Goal: Information Seeking & Learning: Find specific fact

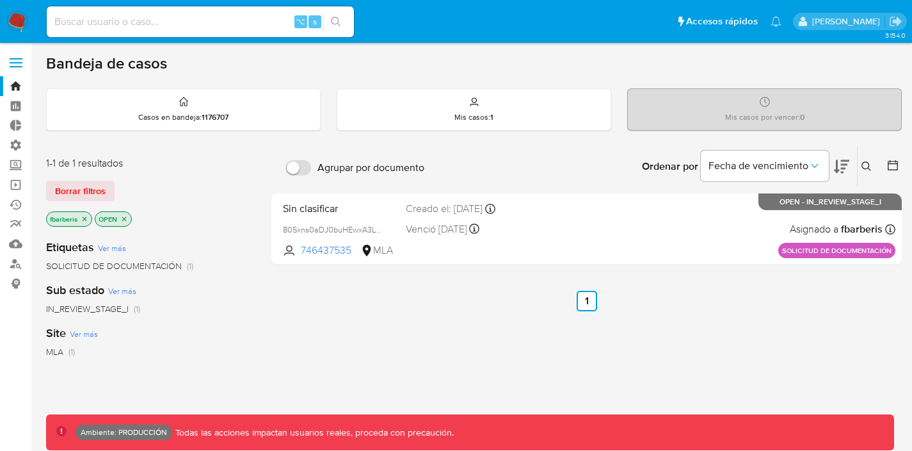
click at [22, 62] on span at bounding box center [16, 63] width 13 height 2
click at [0, 0] on input "checkbox" at bounding box center [0, 0] width 0 height 0
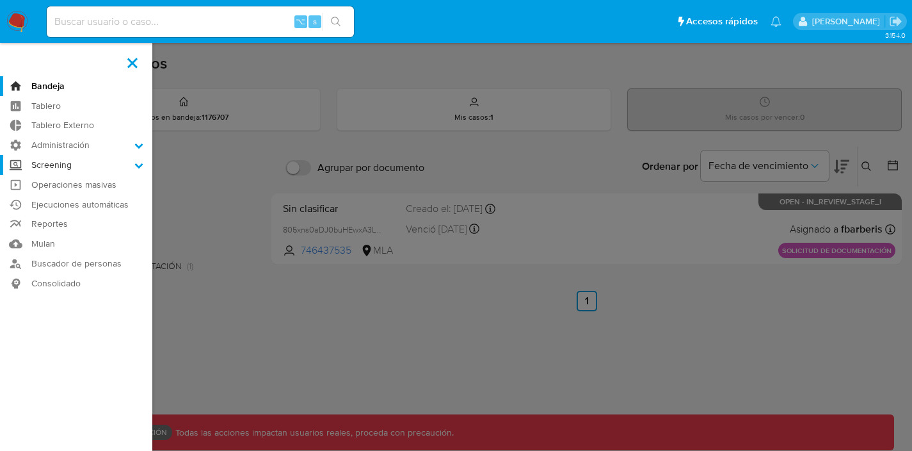
click at [82, 166] on label "Screening" at bounding box center [76, 165] width 152 height 20
click at [0, 0] on input "Screening" at bounding box center [0, 0] width 0 height 0
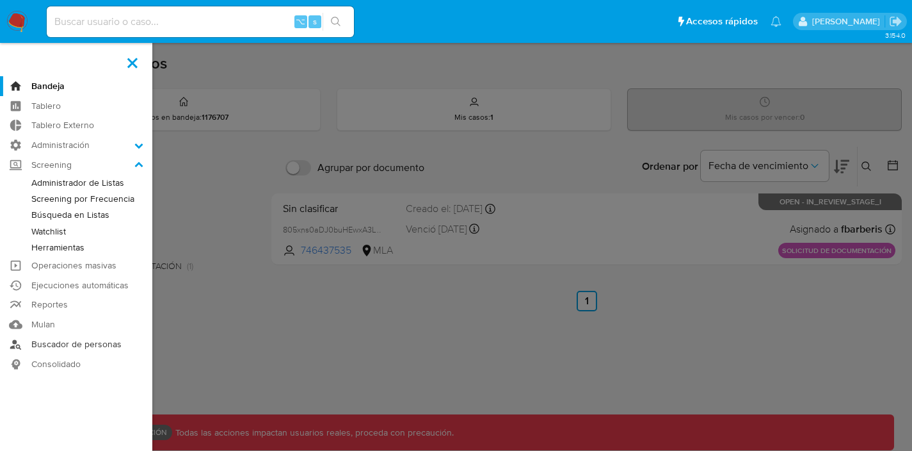
click at [53, 346] on link "Buscador de personas" at bounding box center [76, 344] width 152 height 20
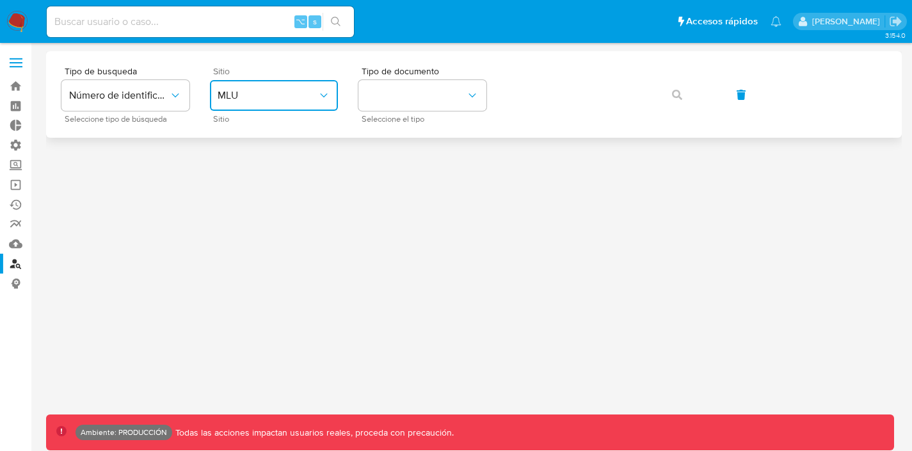
click at [267, 109] on button "MLU" at bounding box center [274, 95] width 128 height 31
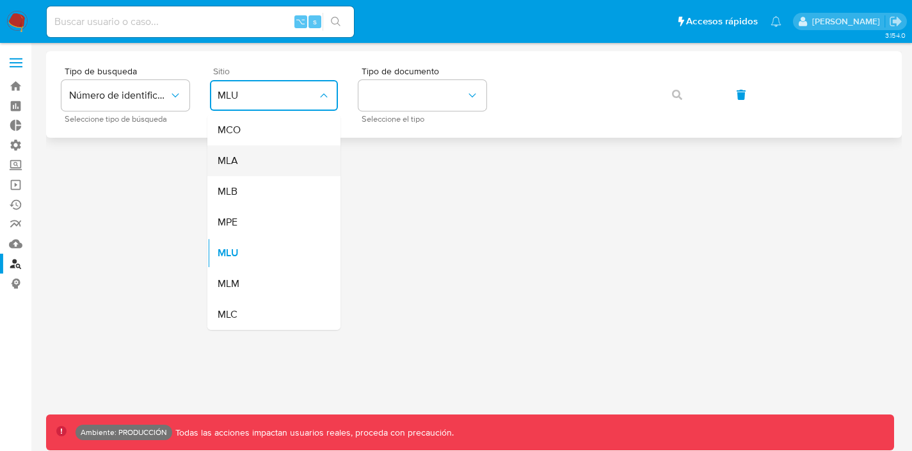
click at [235, 149] on div "MLA" at bounding box center [270, 160] width 105 height 31
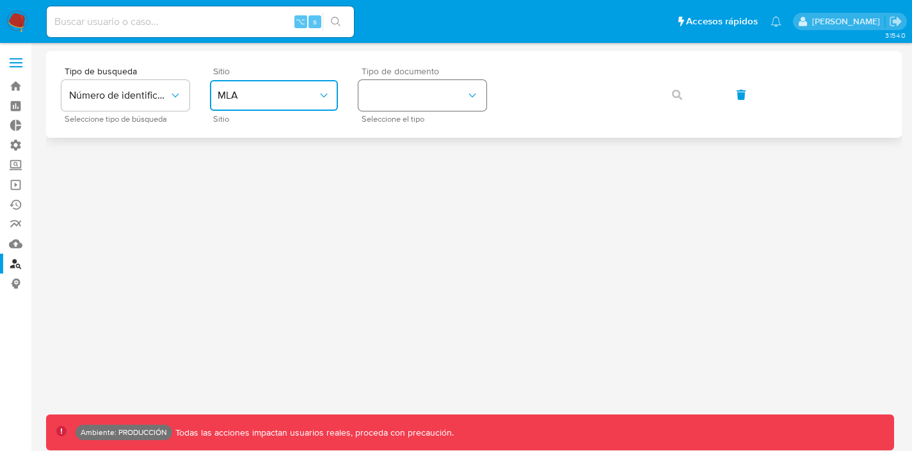
click at [405, 104] on button "identificationType" at bounding box center [423, 95] width 128 height 31
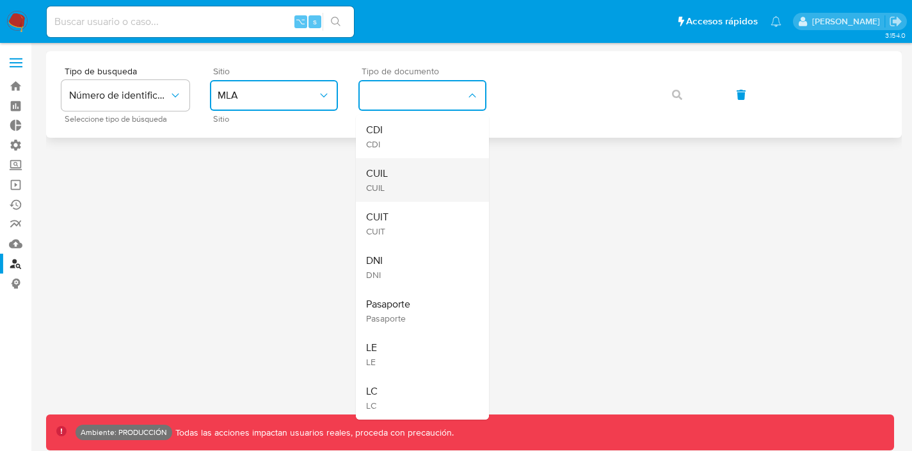
drag, startPoint x: 398, startPoint y: 255, endPoint x: 387, endPoint y: 183, distance: 73.2
click at [387, 183] on ul "CDI CDI CUIL CUIL CUIT CUIT DNI DNI Pasaporte Pasaporte LE LE LC LC" at bounding box center [422, 267] width 133 height 305
click at [429, 183] on div "CUIL CUIL" at bounding box center [418, 180] width 105 height 44
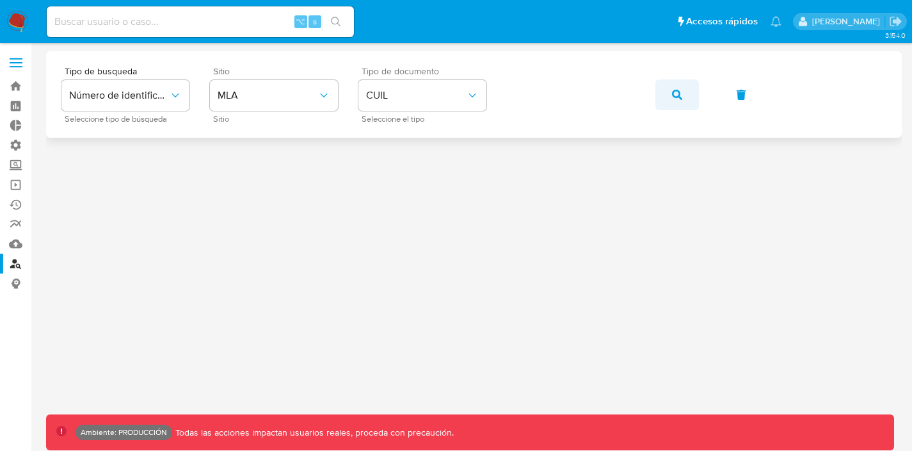
click at [679, 91] on icon "button" at bounding box center [677, 95] width 10 height 10
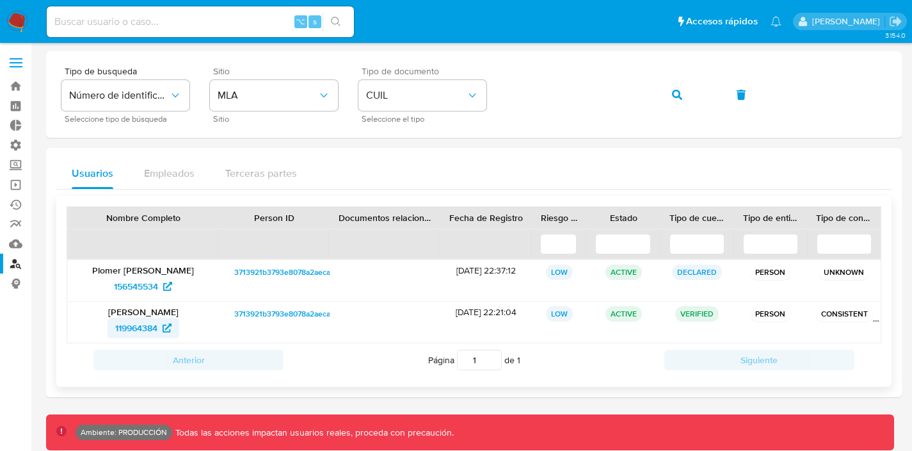
click at [135, 325] on span "119964384" at bounding box center [136, 328] width 42 height 20
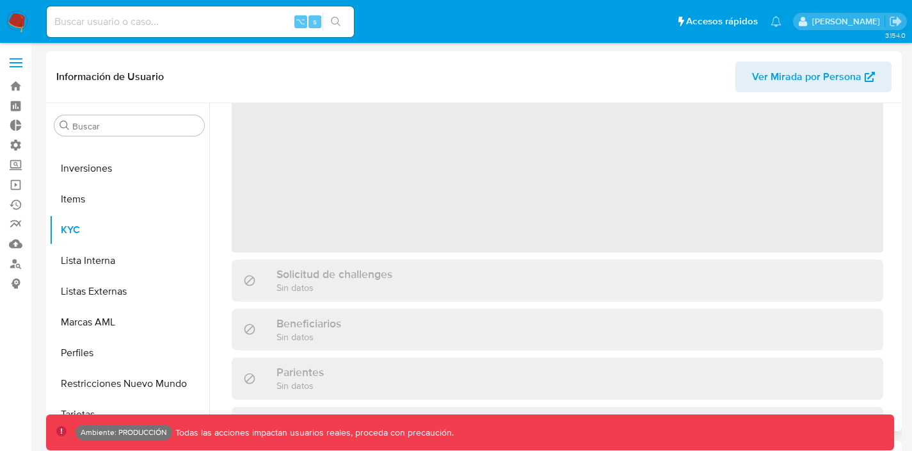
scroll to position [74, 0]
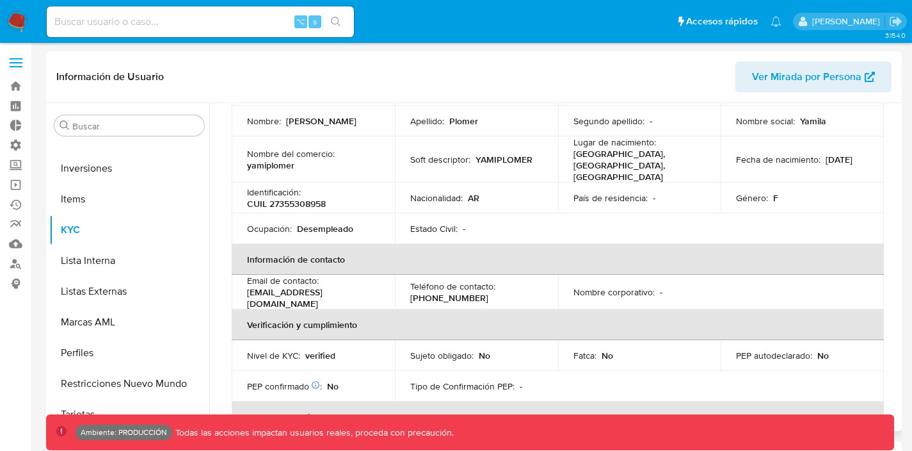
select select "10"
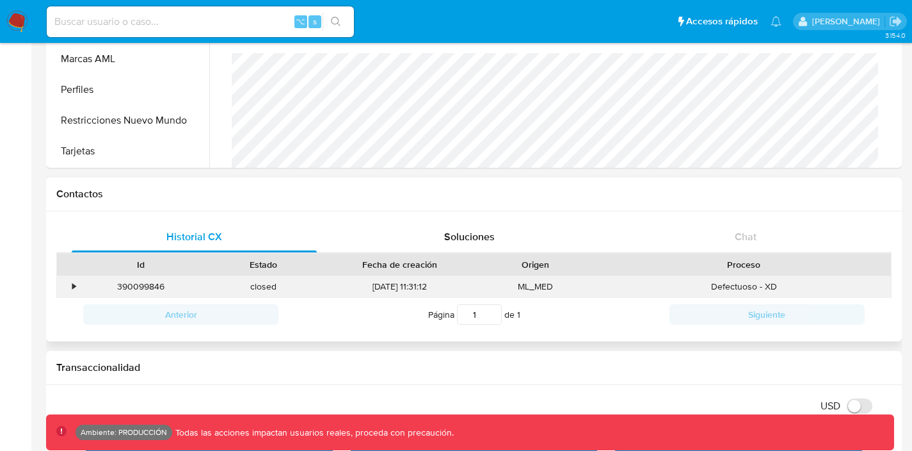
scroll to position [268, 0]
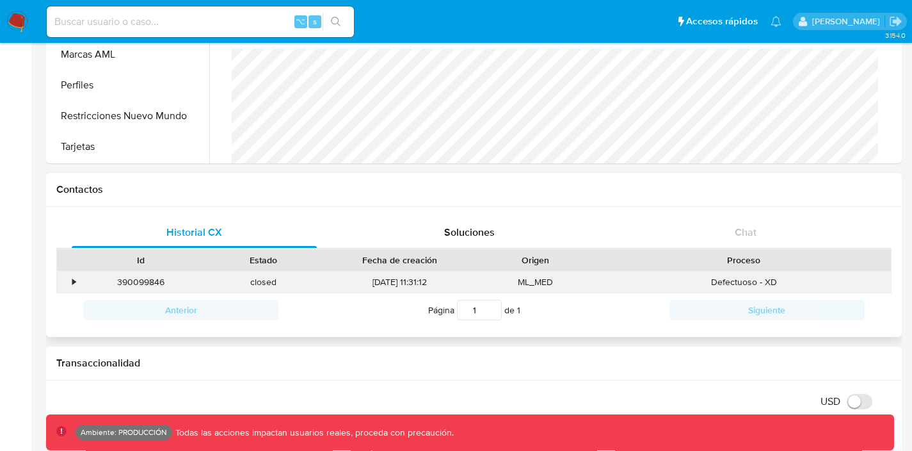
click at [73, 281] on div "•" at bounding box center [73, 282] width 3 height 12
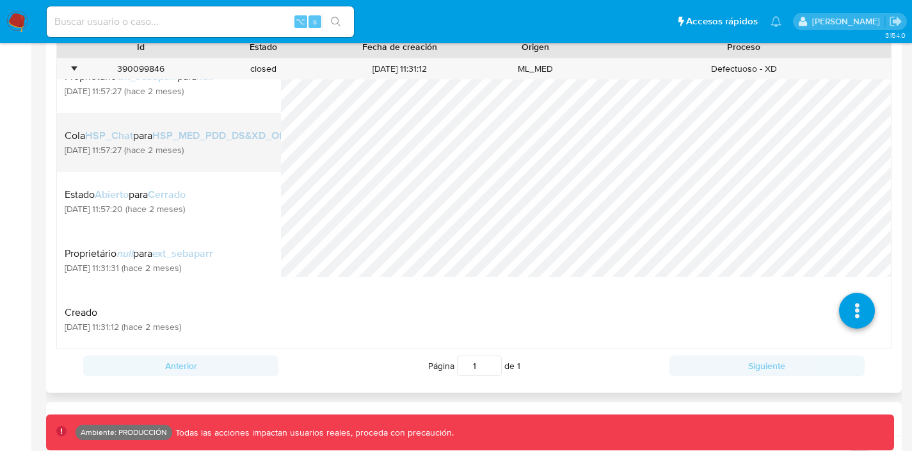
scroll to position [531, 0]
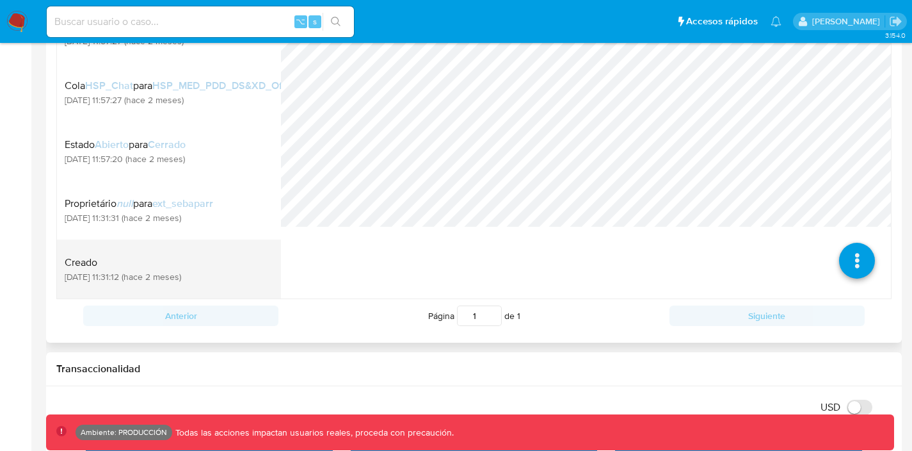
click at [175, 255] on div "Creado 13/06/2025 11:31:12 (hace 2 meses)" at bounding box center [169, 269] width 209 height 44
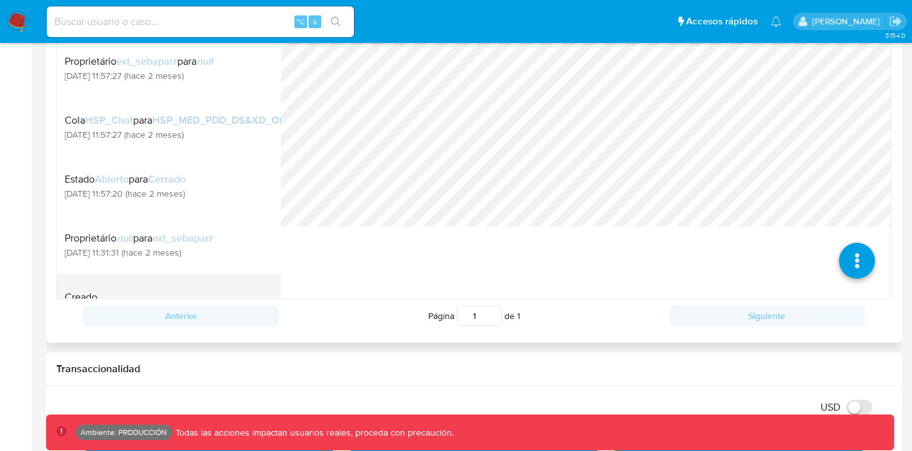
scroll to position [17, 0]
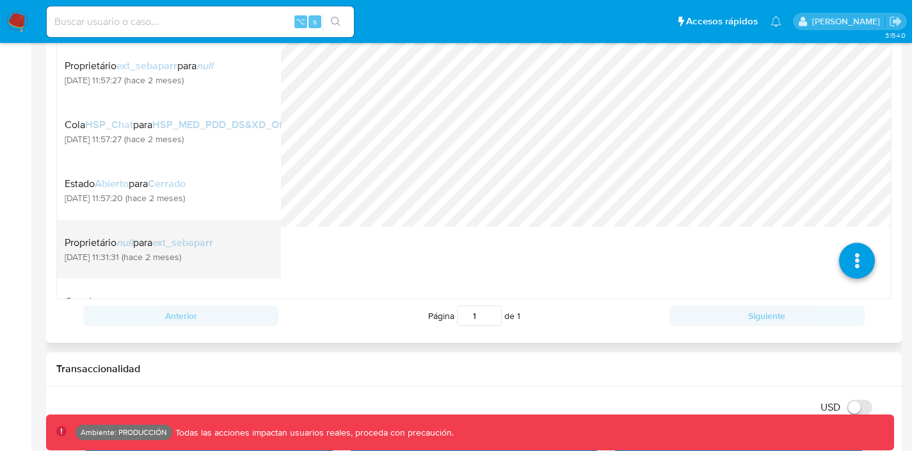
click at [164, 250] on span "ext_sebaparr" at bounding box center [182, 242] width 61 height 15
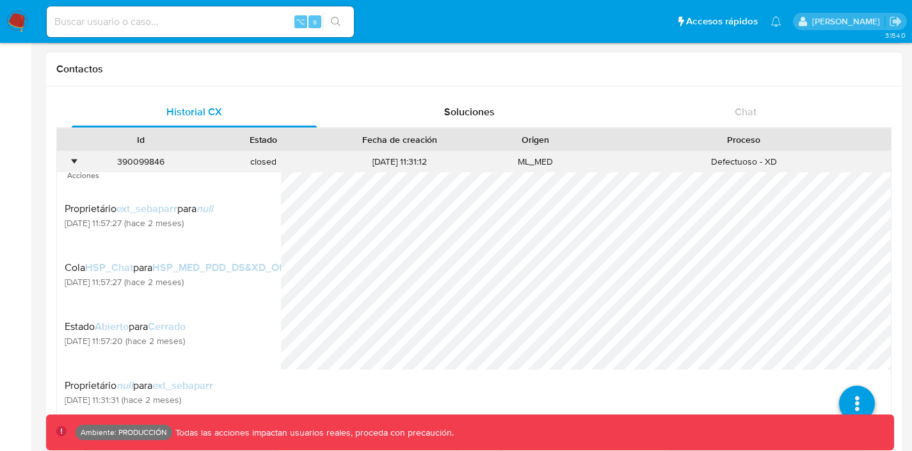
scroll to position [387, 0]
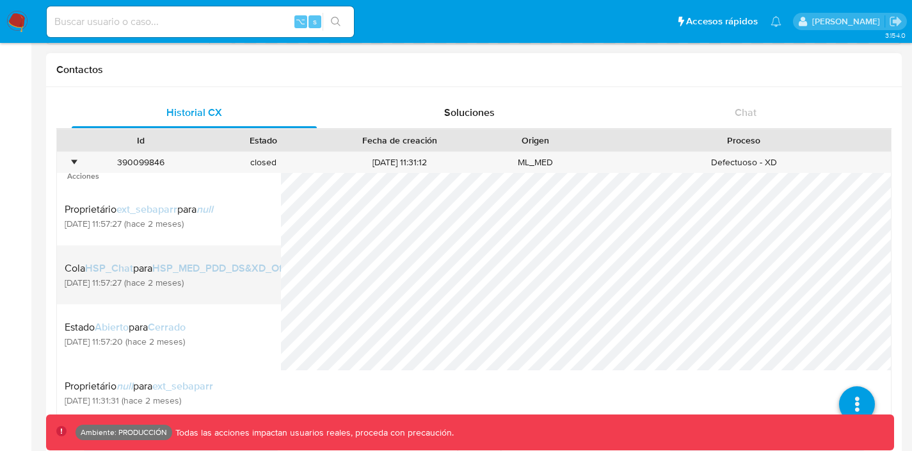
click at [142, 288] on span "13/06/2025 11:57:27 (hace 2 meses)" at bounding box center [184, 283] width 238 height 12
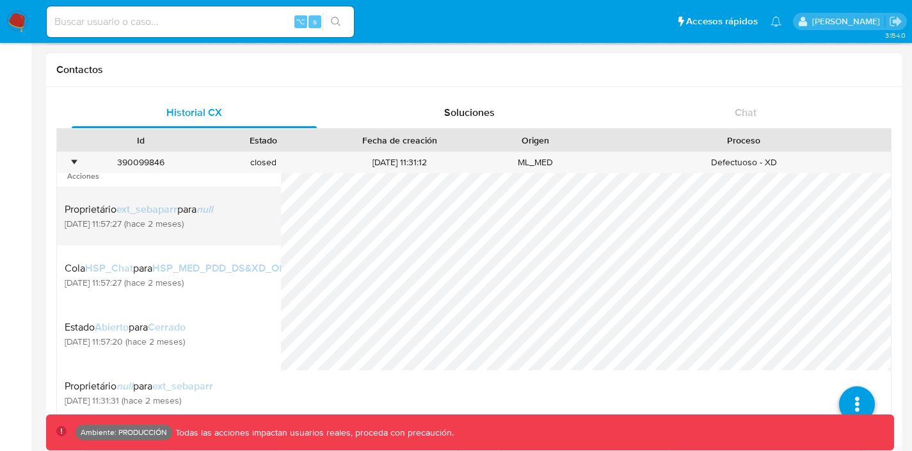
click at [188, 219] on span "13/06/2025 11:57:27 (hace 2 meses)" at bounding box center [139, 224] width 149 height 12
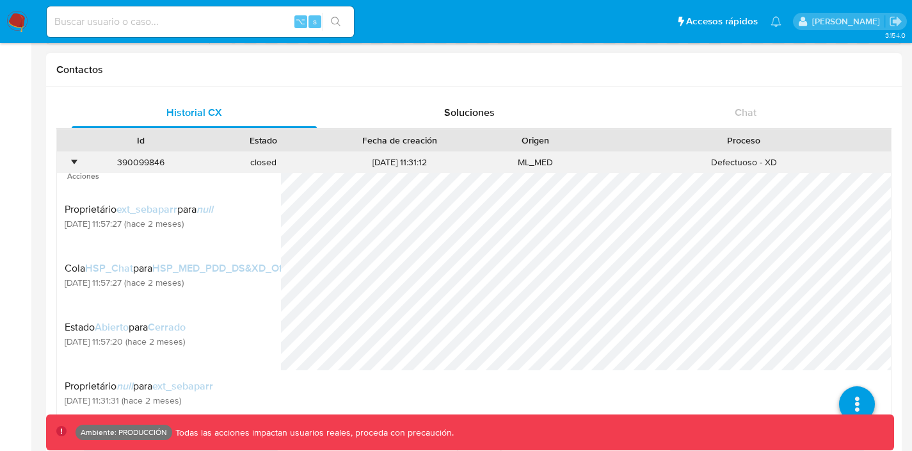
click at [74, 160] on div "•" at bounding box center [73, 162] width 3 height 12
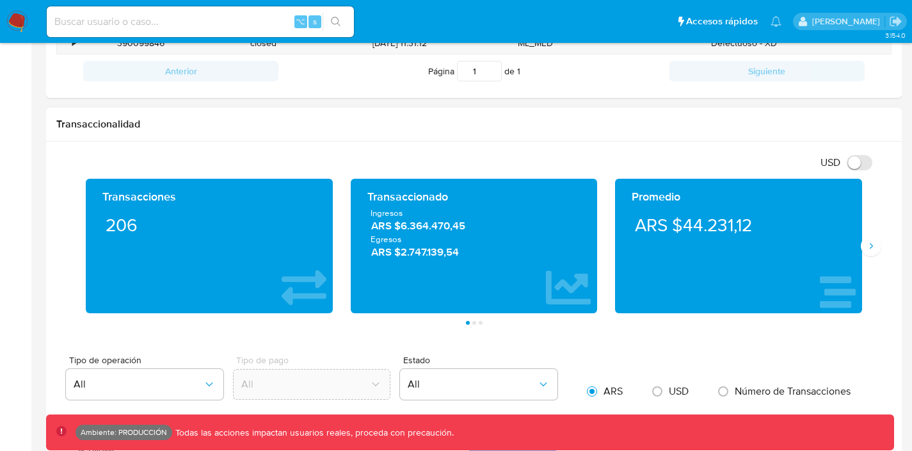
scroll to position [506, 0]
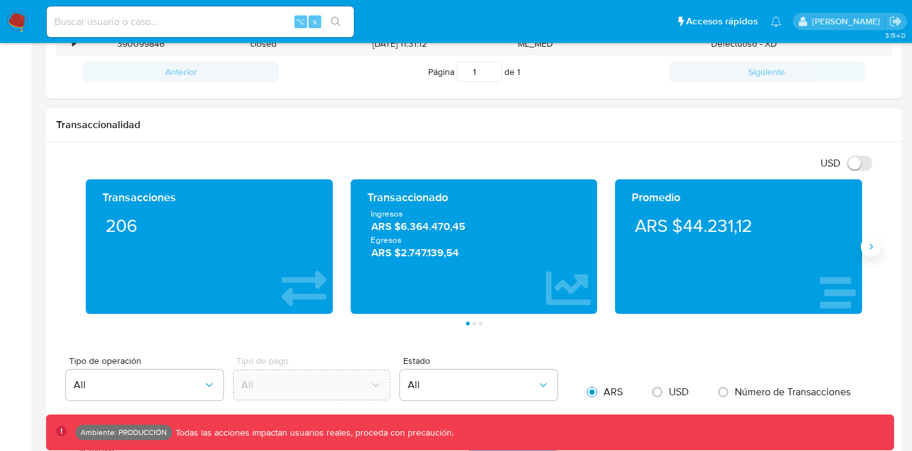
click at [871, 240] on button "Siguiente" at bounding box center [871, 246] width 20 height 20
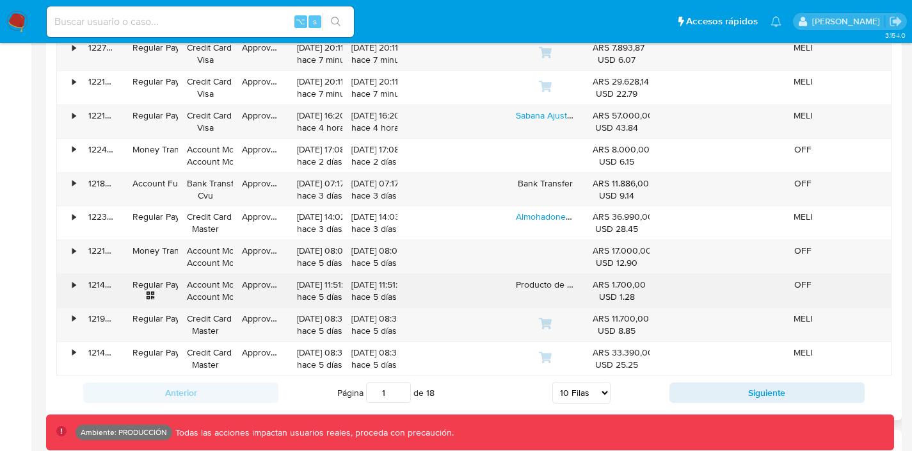
scroll to position [1268, 0]
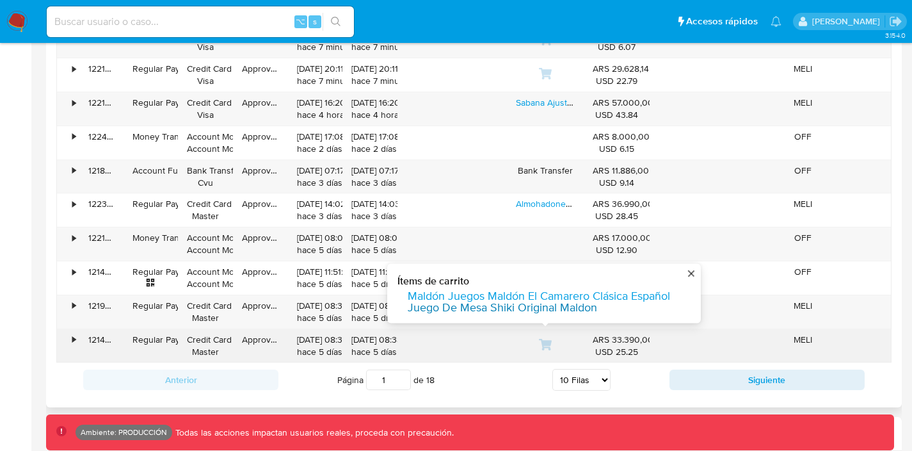
click at [570, 302] on link "Juego De Mesa Shiki Original Maldon" at bounding box center [503, 308] width 190 height 12
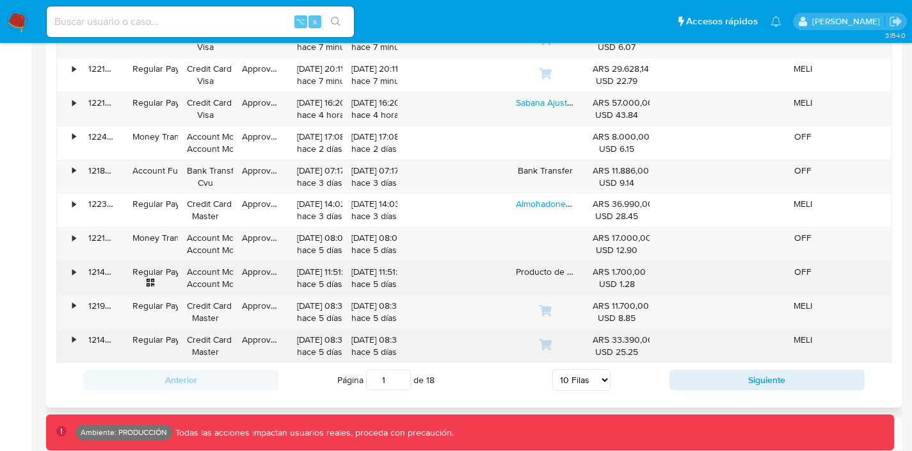
click at [549, 271] on div "Producto de Lespress SAS" at bounding box center [545, 277] width 77 height 33
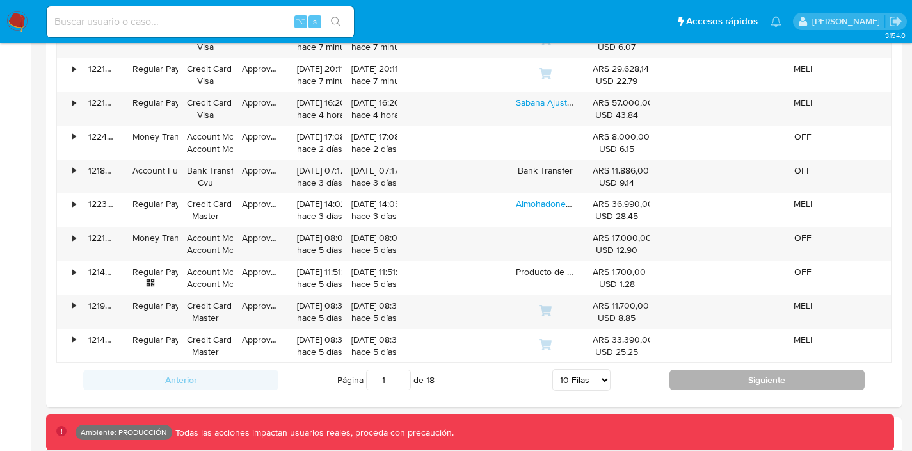
click at [771, 381] on button "Siguiente" at bounding box center [767, 379] width 195 height 20
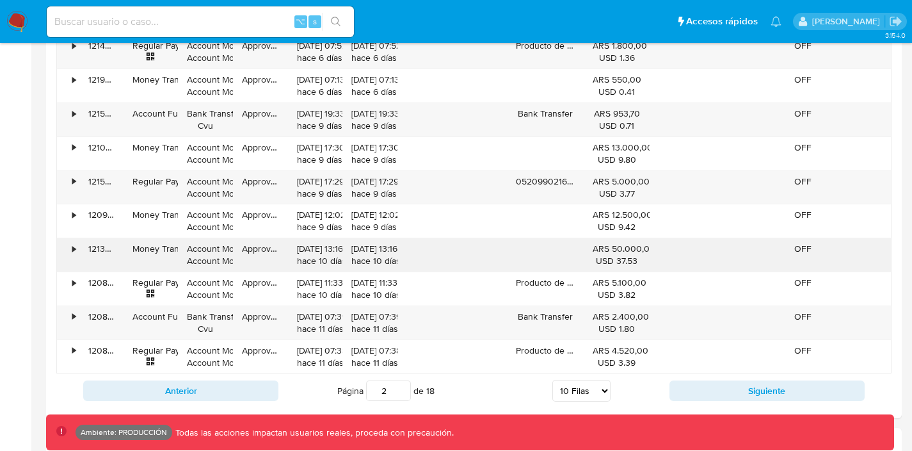
scroll to position [1258, 0]
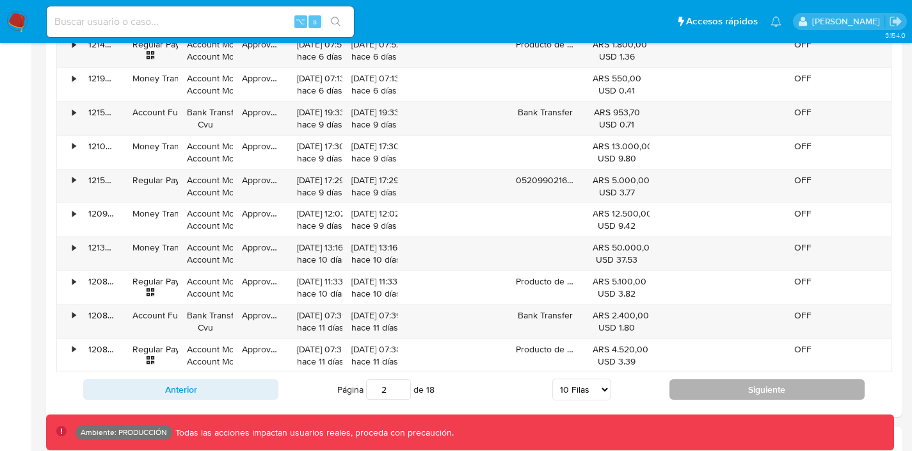
click at [705, 389] on button "Siguiente" at bounding box center [767, 389] width 195 height 20
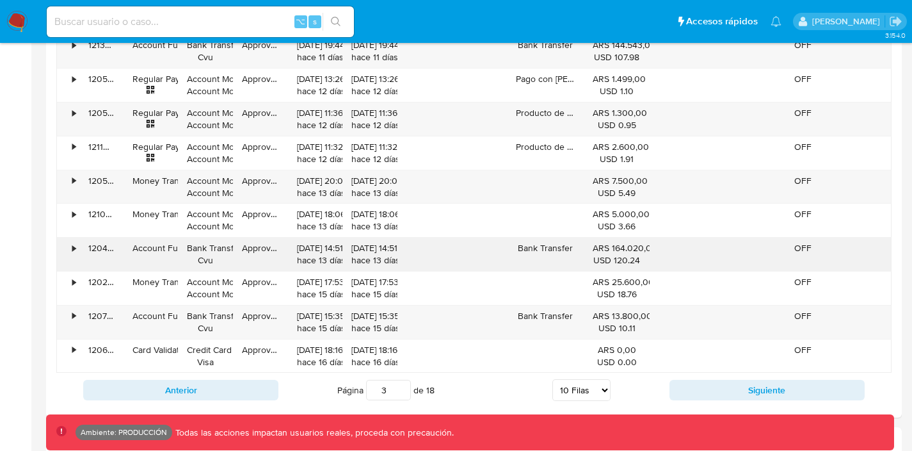
scroll to position [1260, 0]
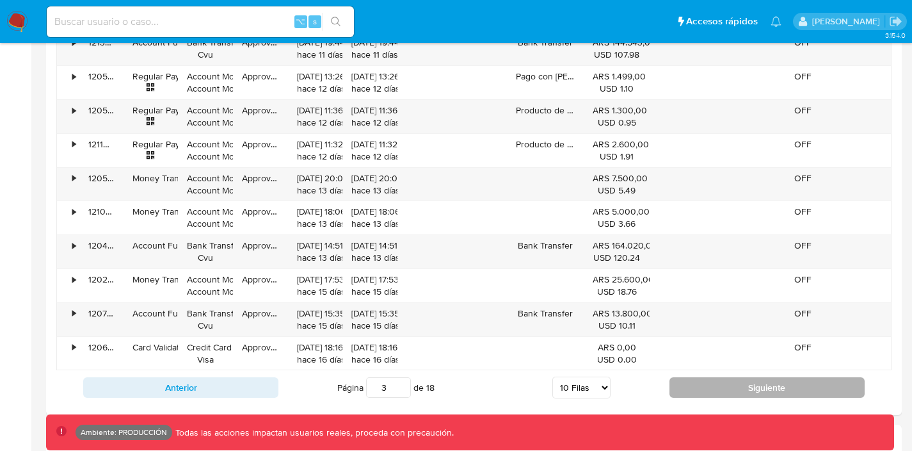
click at [696, 392] on button "Siguiente" at bounding box center [767, 387] width 195 height 20
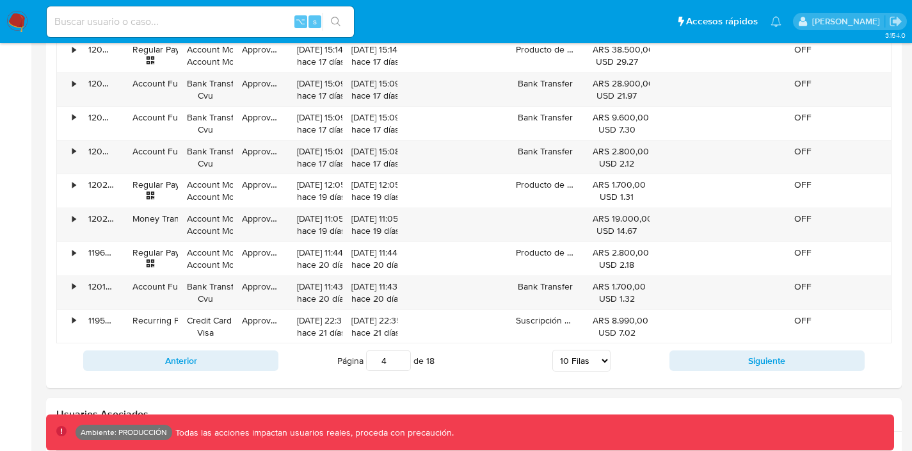
scroll to position [1289, 0]
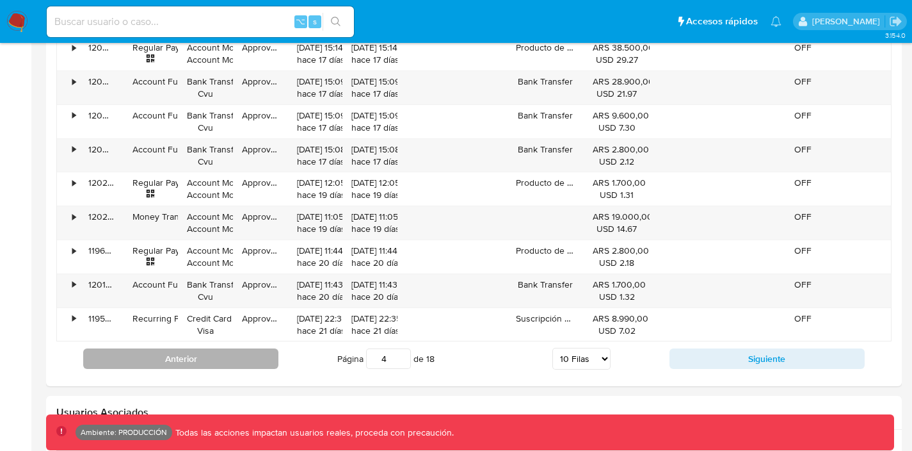
click at [239, 353] on button "Anterior" at bounding box center [180, 358] width 195 height 20
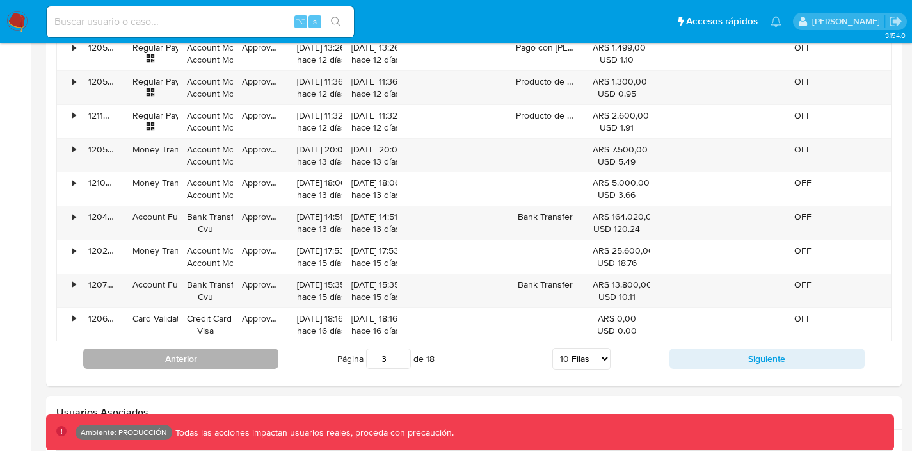
click at [239, 354] on button "Anterior" at bounding box center [180, 358] width 195 height 20
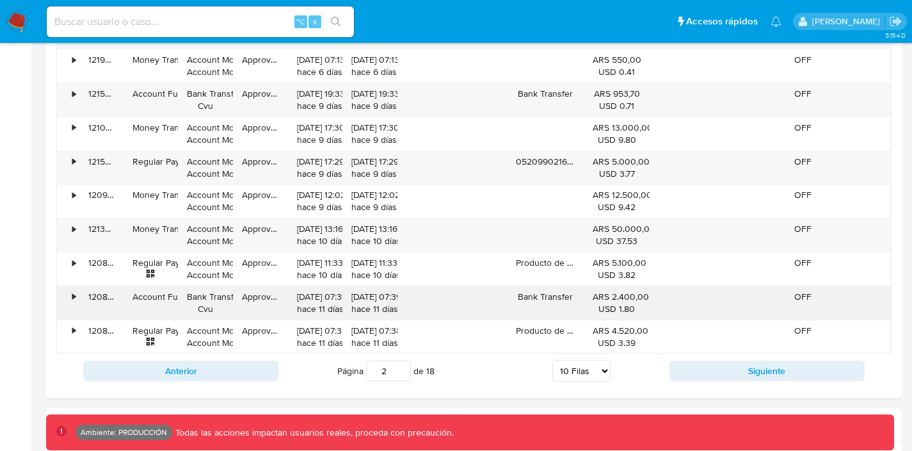
scroll to position [1271, 0]
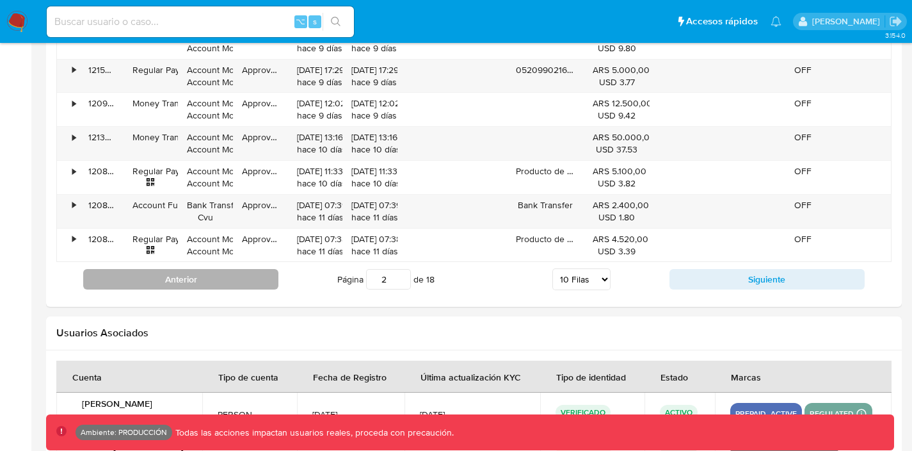
click at [247, 285] on button "Anterior" at bounding box center [180, 279] width 195 height 20
type input "1"
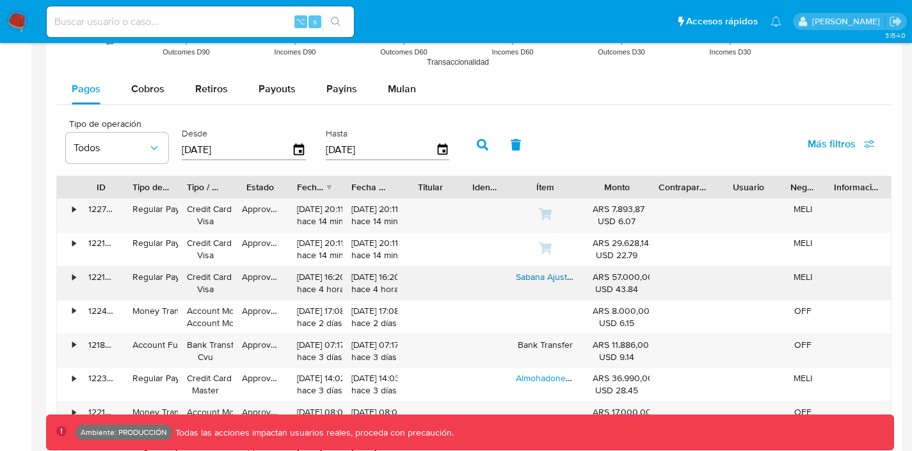
scroll to position [1093, 0]
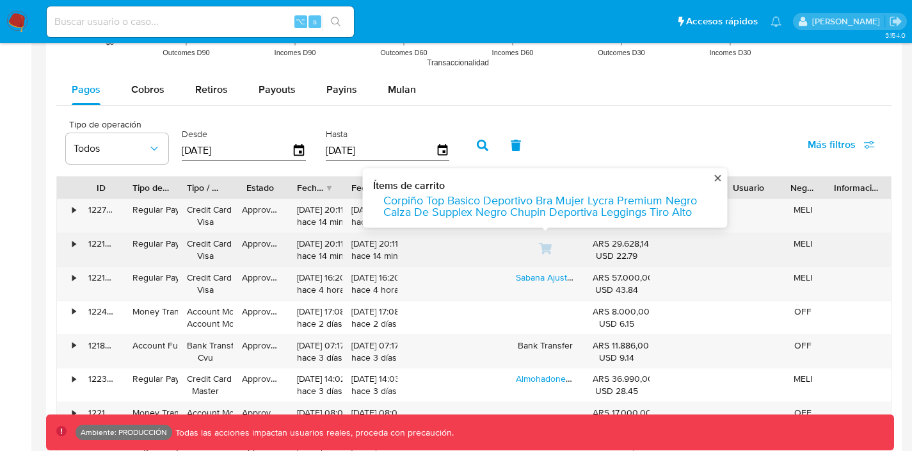
click at [546, 244] on icon at bounding box center [545, 248] width 13 height 13
click at [550, 197] on link "Corpiño Top Basico Deportivo Bra Mujer Lycra Premium Negro" at bounding box center [541, 201] width 314 height 12
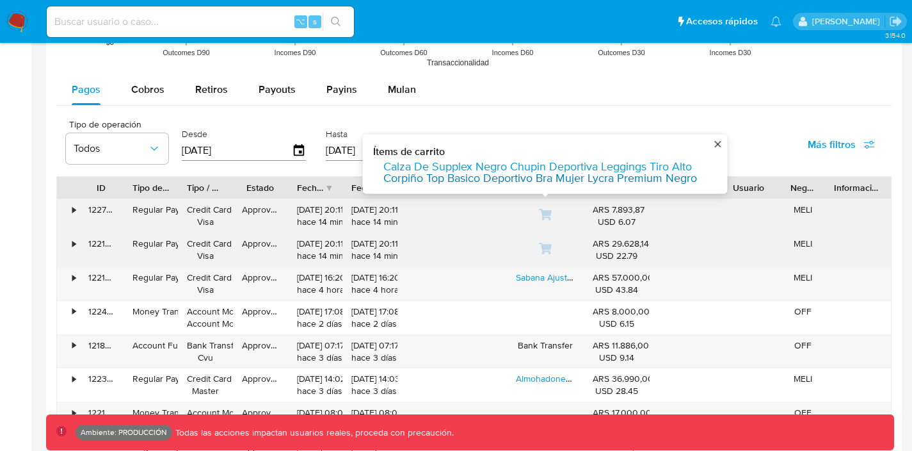
click at [546, 180] on link "Corpiño Top Basico Deportivo Bra Mujer Lycra Premium Negro" at bounding box center [541, 178] width 314 height 12
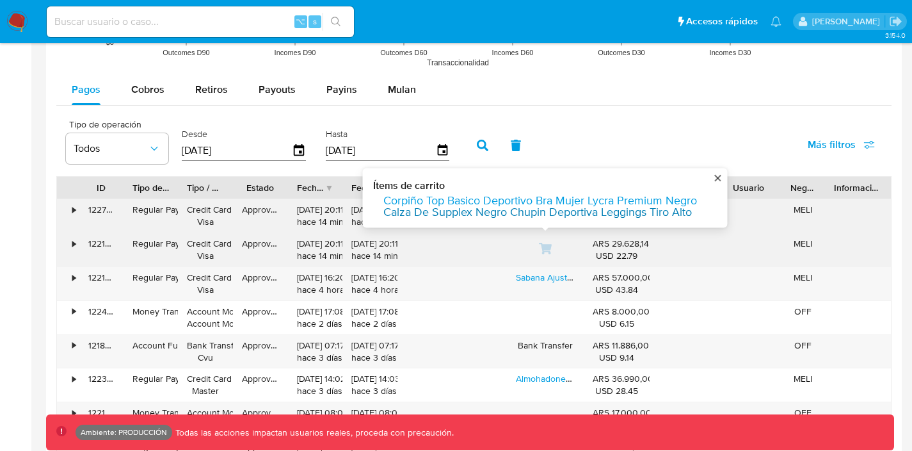
click at [541, 209] on link "Calza De Supplex Negro Chupin Deportiva Leggings Tiro Alto" at bounding box center [538, 212] width 309 height 12
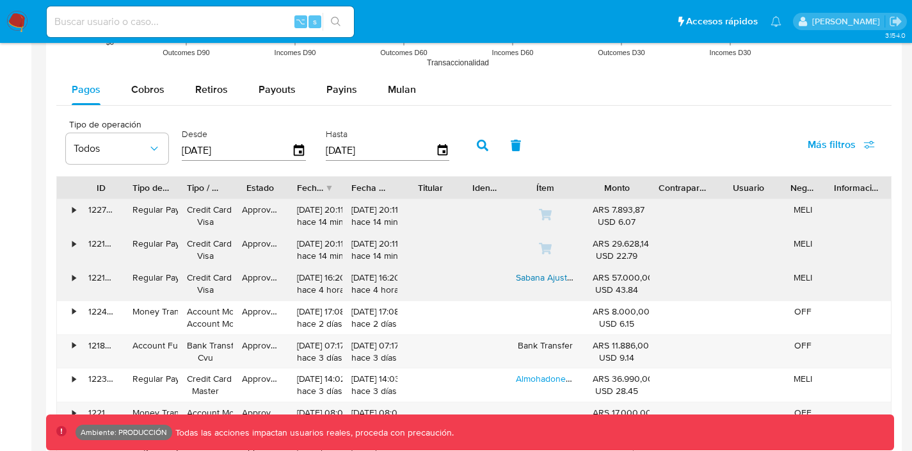
click at [548, 280] on link "Sabana Ajustable 2plazas Pack X 4 Unid. [PERSON_NAME] Premium (full)" at bounding box center [659, 277] width 286 height 13
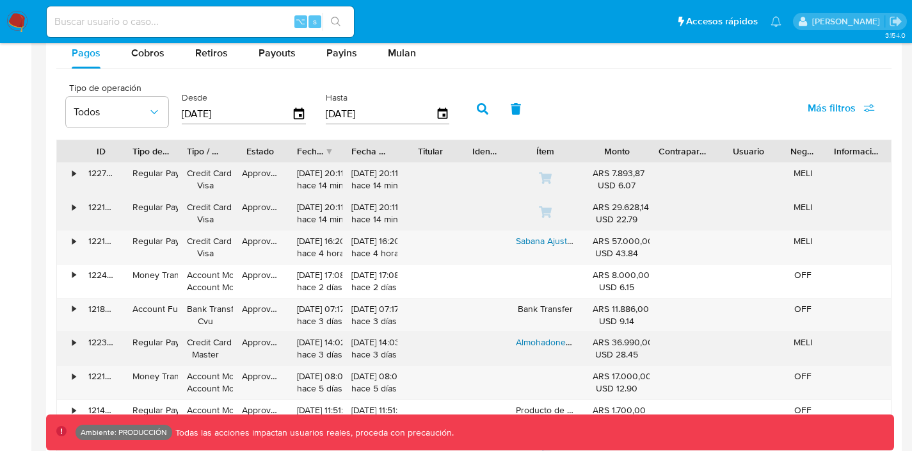
scroll to position [1128, 0]
click at [544, 344] on link "Almohadones Decorativos Tusor Set De 5 Varias Combinaciones" at bounding box center [644, 343] width 256 height 13
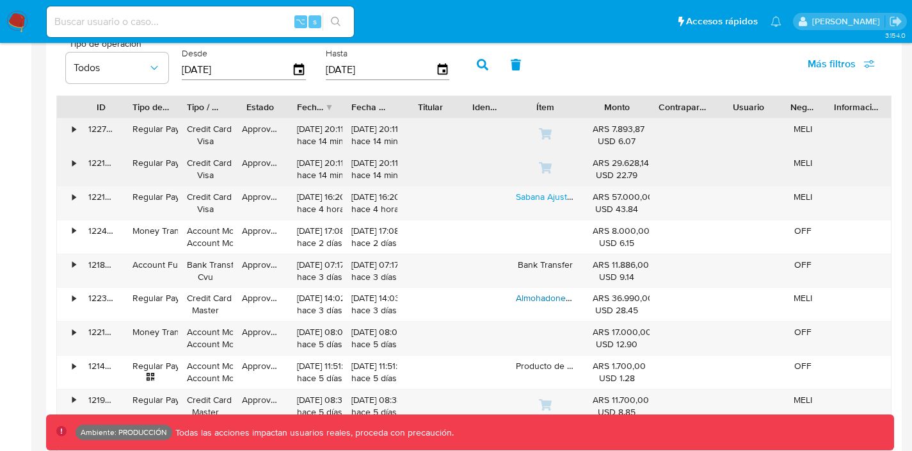
scroll to position [1168, 0]
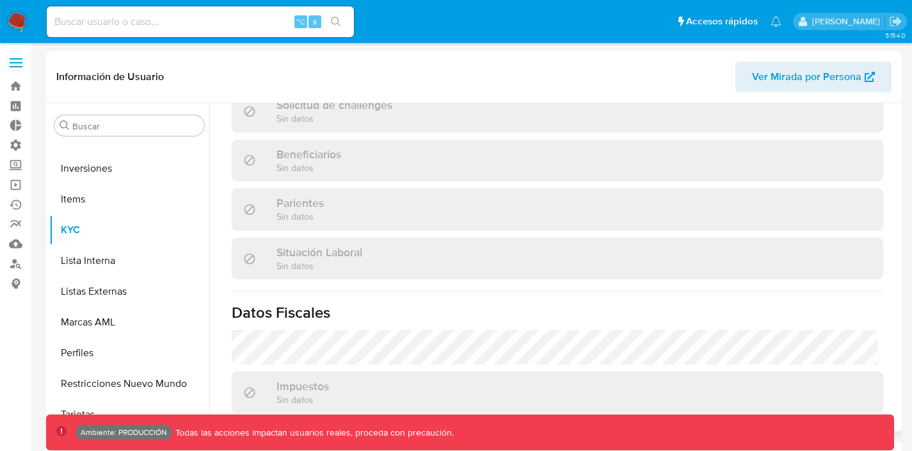
scroll to position [686, 0]
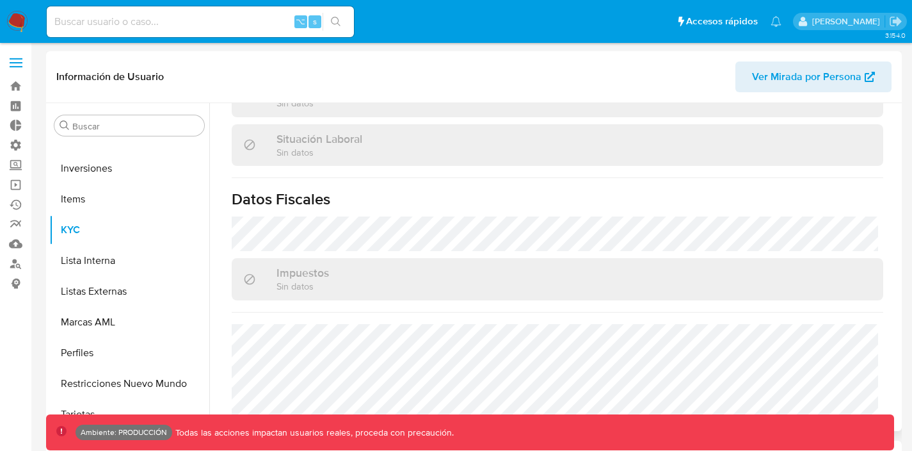
select select "10"
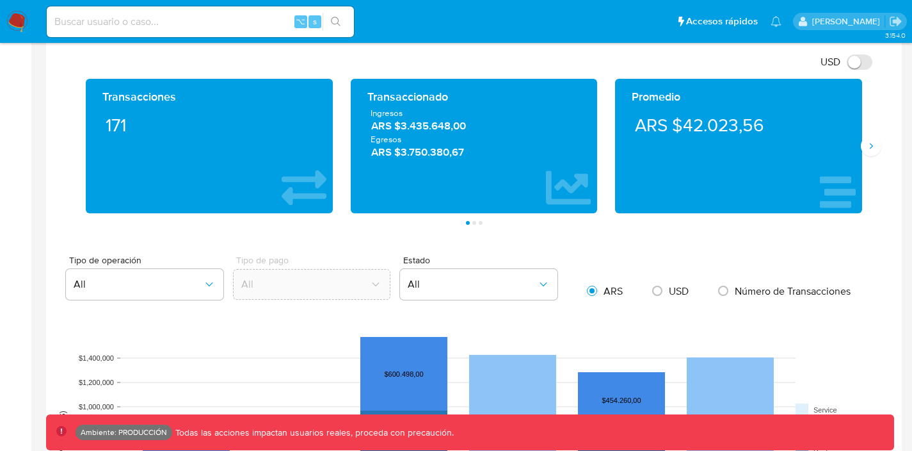
scroll to position [638, 0]
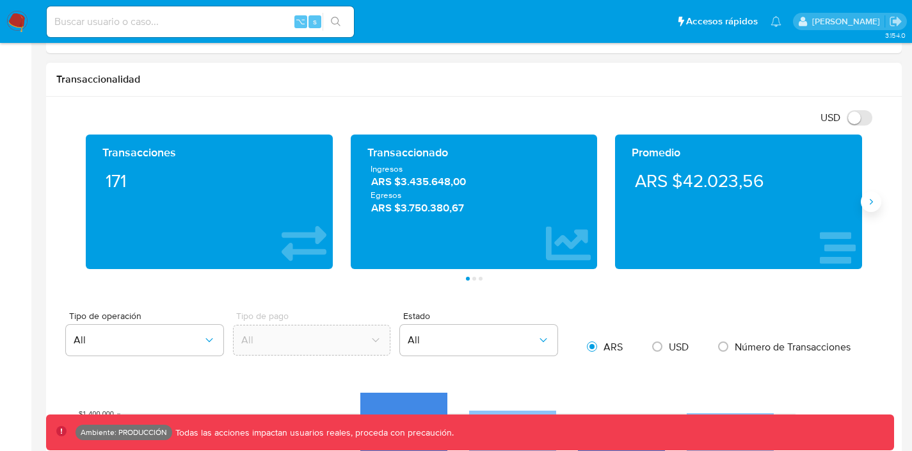
click at [877, 205] on button "Siguiente" at bounding box center [871, 201] width 20 height 20
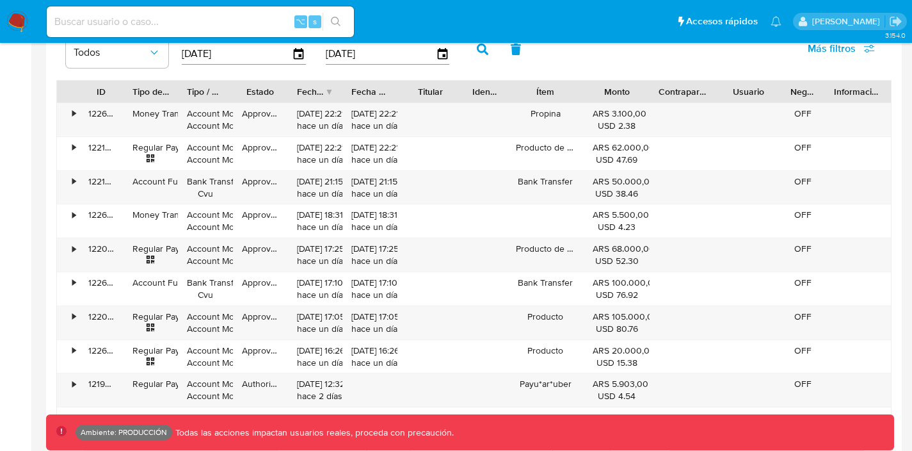
scroll to position [1266, 0]
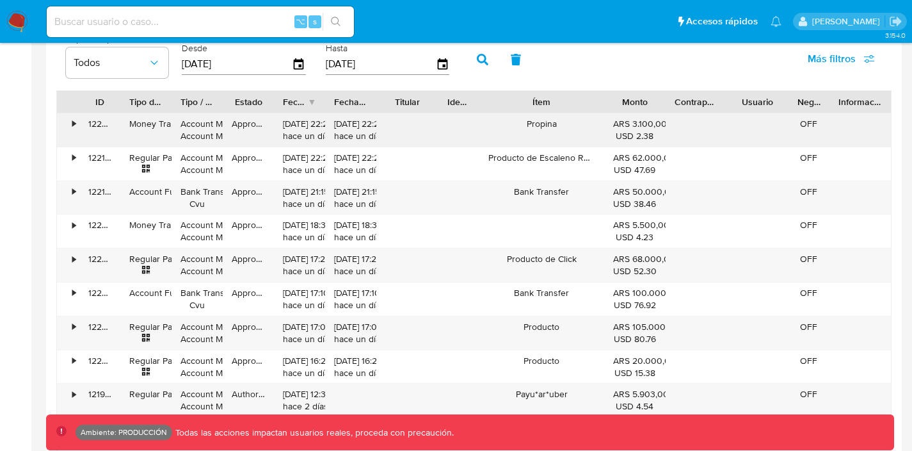
drag, startPoint x: 588, startPoint y: 110, endPoint x: 634, endPoint y: 131, distance: 50.7
click at [635, 132] on div "ID Tipo de operación Tipo / Método Estado Fecha de creación Fecha de aprobación…" at bounding box center [474, 270] width 836 height 361
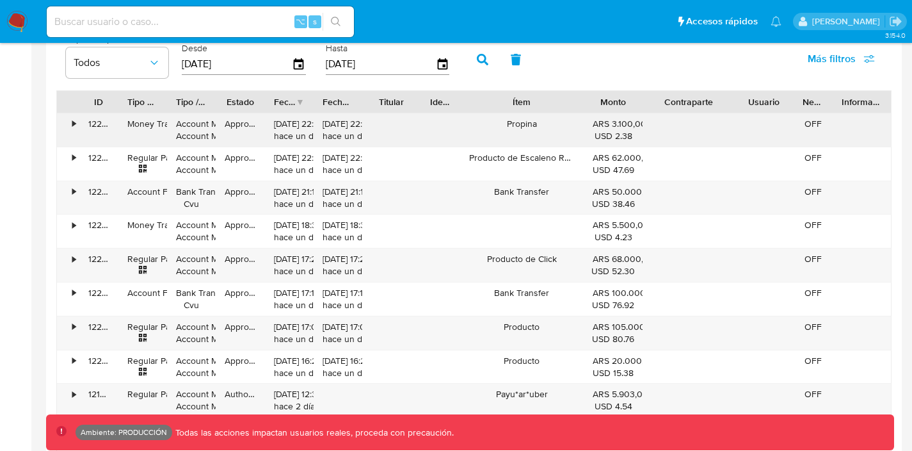
click at [761, 122] on div "ID Tipo de operación Tipo / Método Estado Fecha de creación Fecha de aprobación…" at bounding box center [474, 270] width 836 height 361
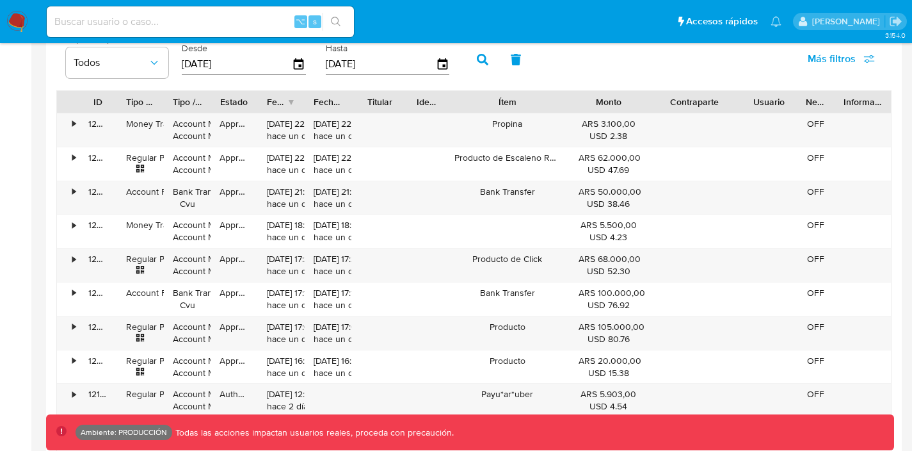
drag, startPoint x: 643, startPoint y: 109, endPoint x: 663, endPoint y: 113, distance: 20.3
click at [663, 113] on div "ID Tipo de operación Tipo / Método Estado Fecha de creación Fecha de aprobación…" at bounding box center [474, 270] width 836 height 361
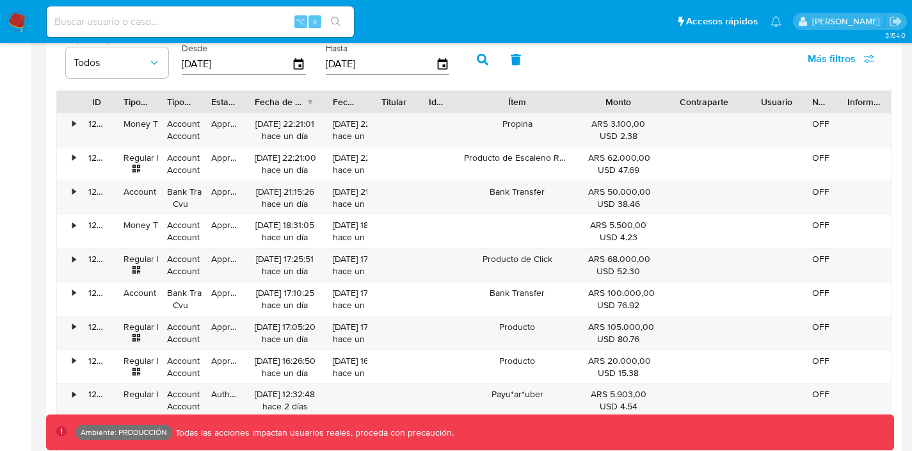
drag, startPoint x: 309, startPoint y: 95, endPoint x: 338, endPoint y: 102, distance: 30.1
click at [339, 104] on div "ID Tipo de operación Tipo / Método Estado Fecha de creación Fecha de aprobación…" at bounding box center [474, 102] width 834 height 22
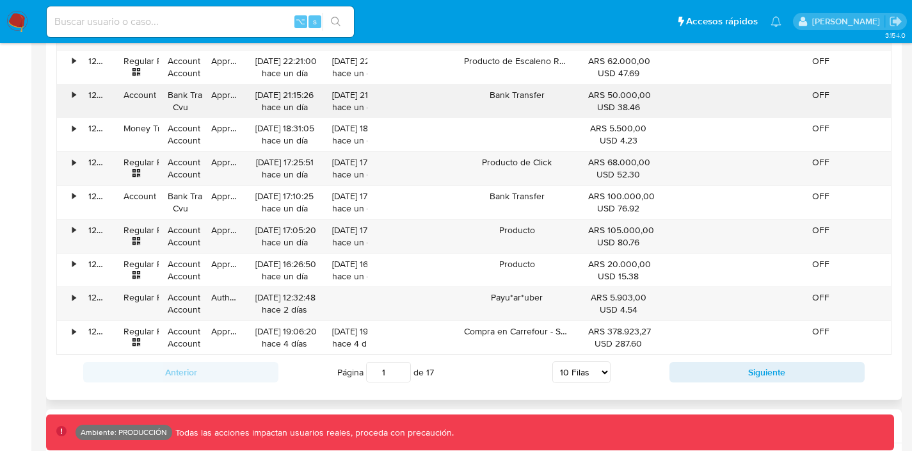
scroll to position [1377, 0]
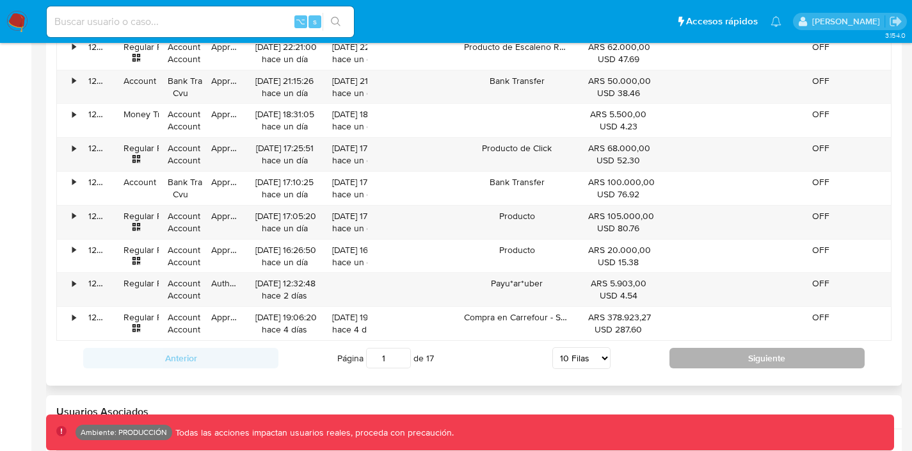
click at [707, 358] on button "Siguiente" at bounding box center [767, 358] width 195 height 20
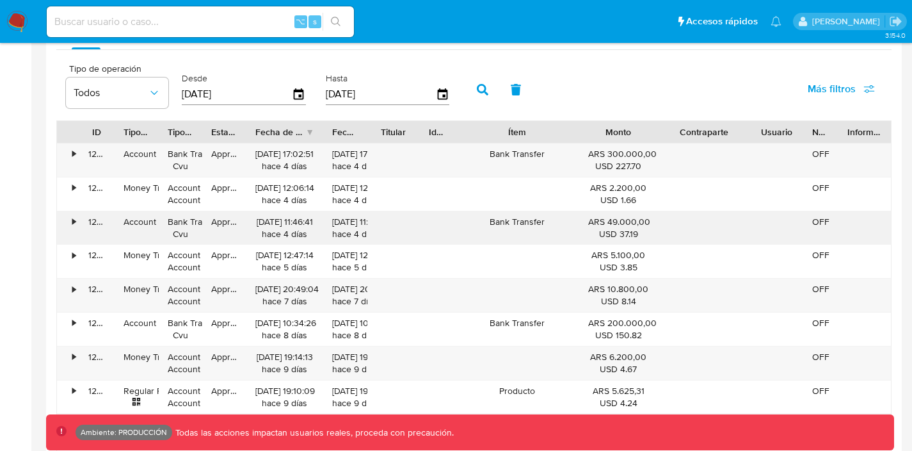
scroll to position [1393, 0]
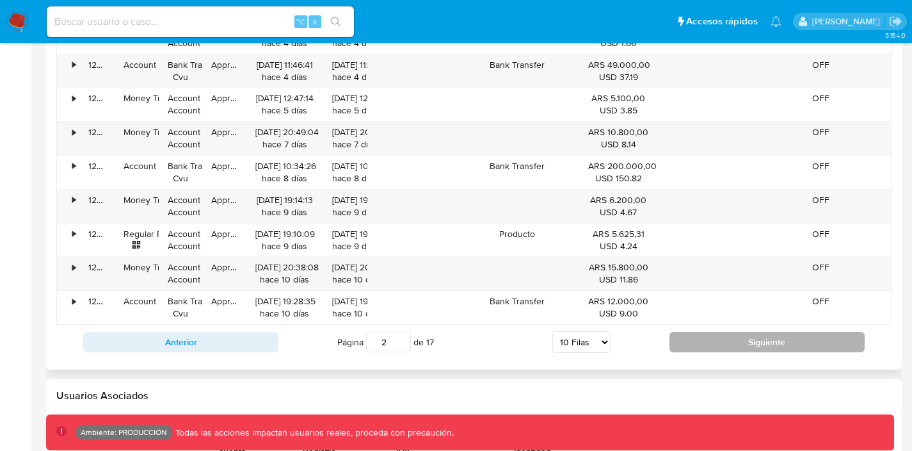
click at [706, 339] on button "Siguiente" at bounding box center [767, 342] width 195 height 20
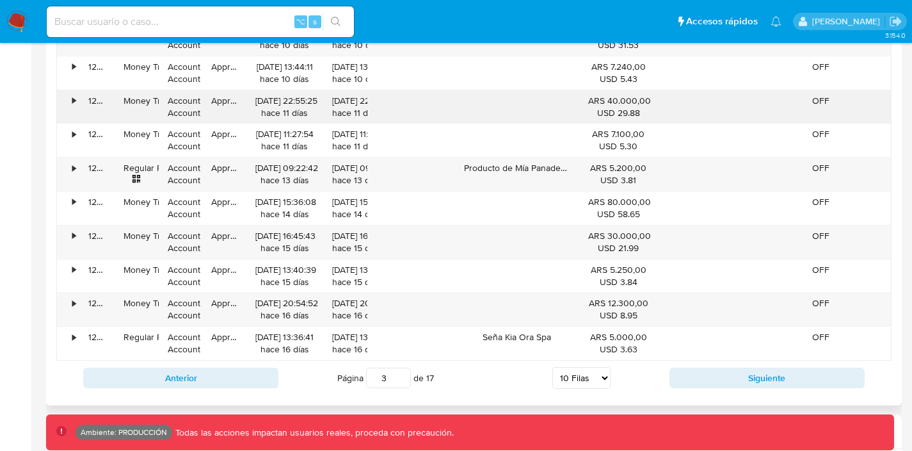
scroll to position [1356, 0]
click at [684, 375] on button "Siguiente" at bounding box center [767, 378] width 195 height 20
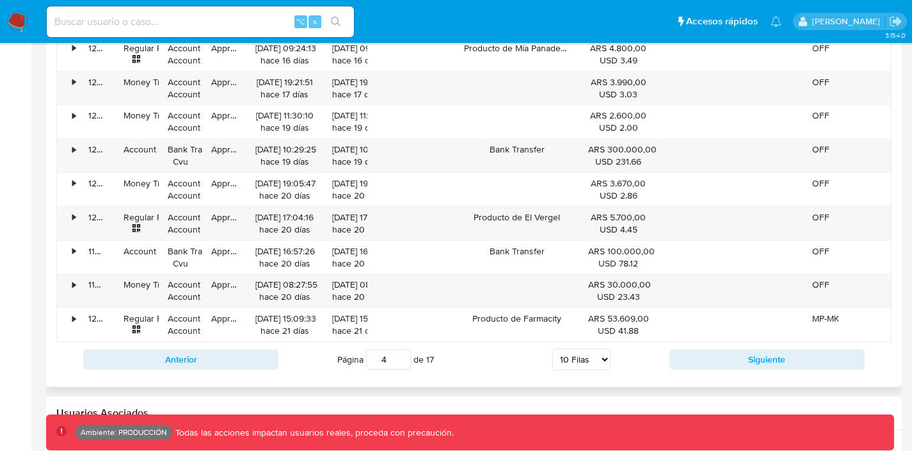
scroll to position [1379, 0]
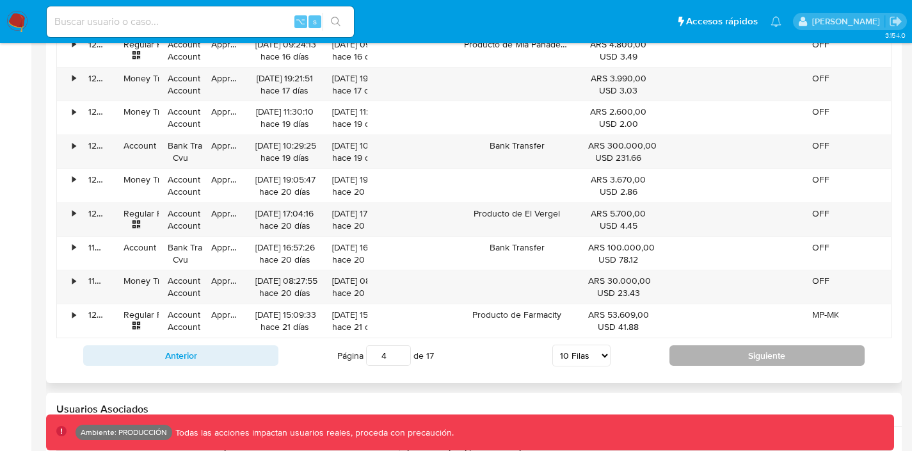
click at [680, 363] on button "Siguiente" at bounding box center [767, 355] width 195 height 20
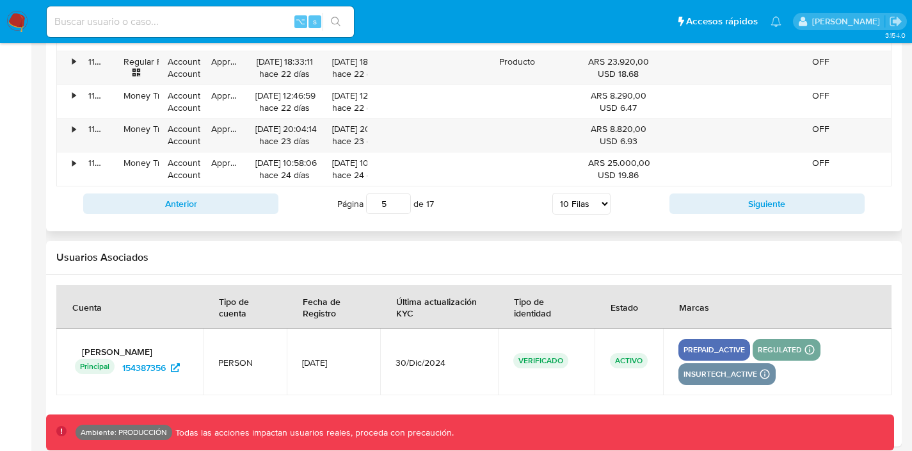
scroll to position [1545, 0]
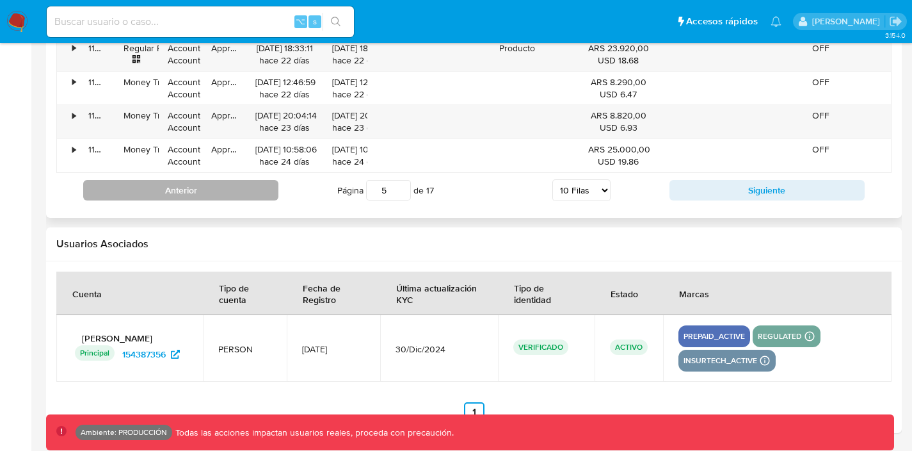
click at [236, 193] on button "Anterior" at bounding box center [180, 190] width 195 height 20
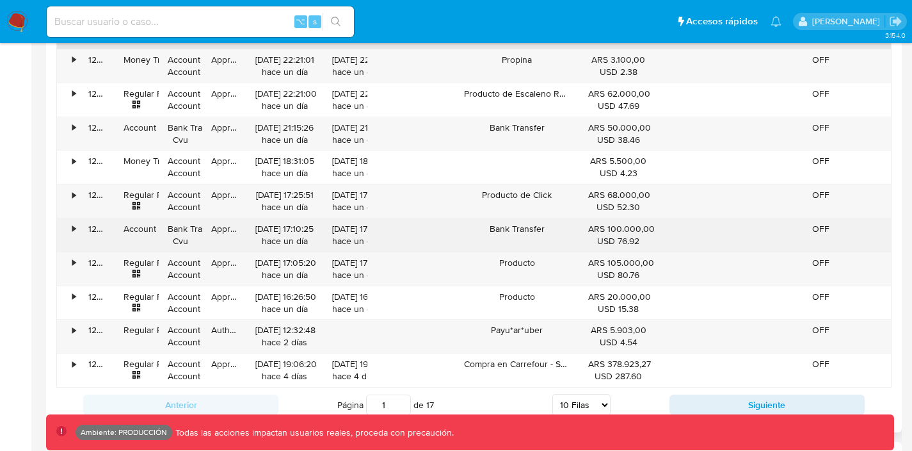
scroll to position [1331, 0]
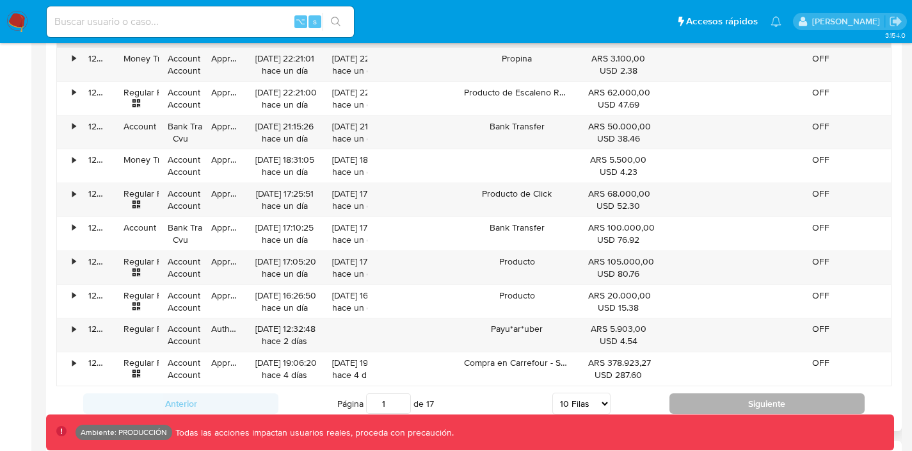
click at [709, 407] on button "Siguiente" at bounding box center [767, 403] width 195 height 20
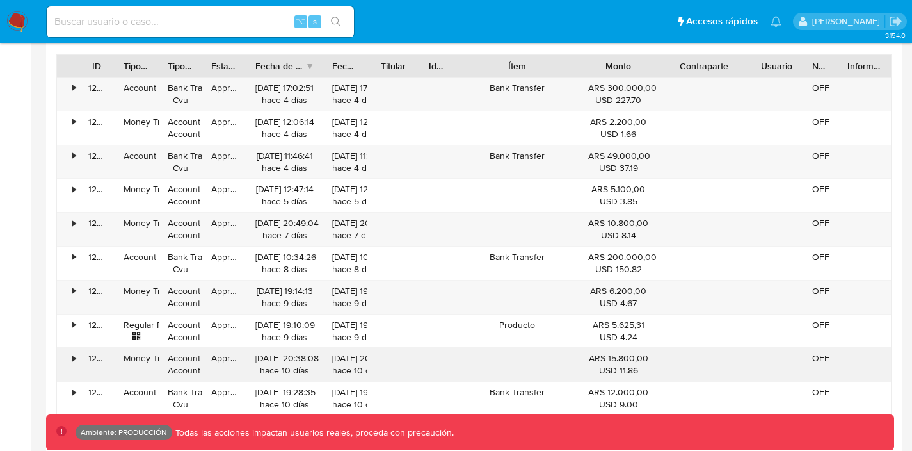
scroll to position [1301, 0]
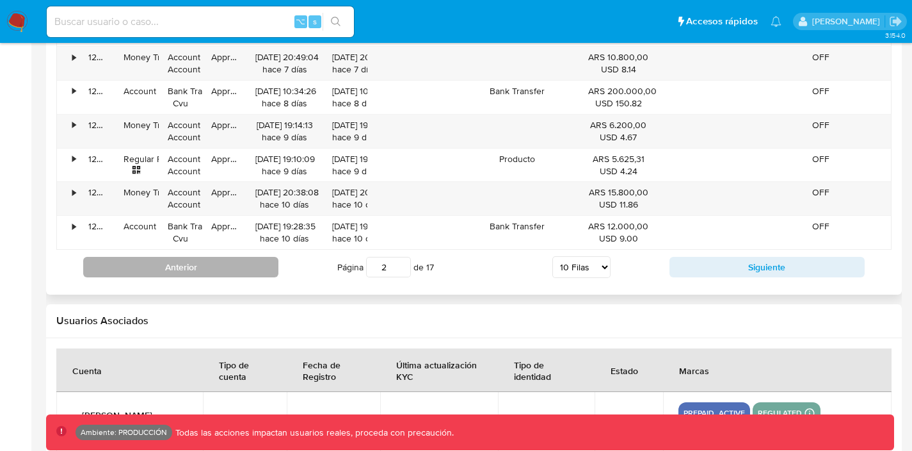
click at [194, 273] on button "Anterior" at bounding box center [180, 267] width 195 height 20
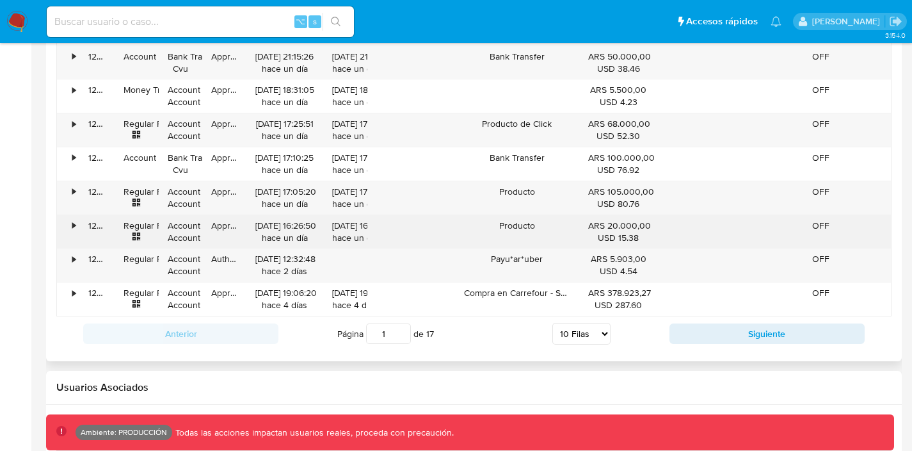
scroll to position [1481, 0]
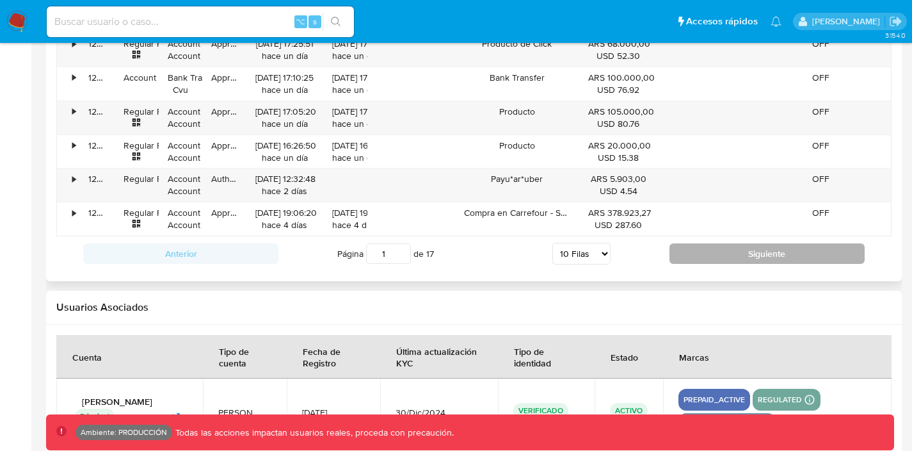
click at [695, 256] on button "Siguiente" at bounding box center [767, 253] width 195 height 20
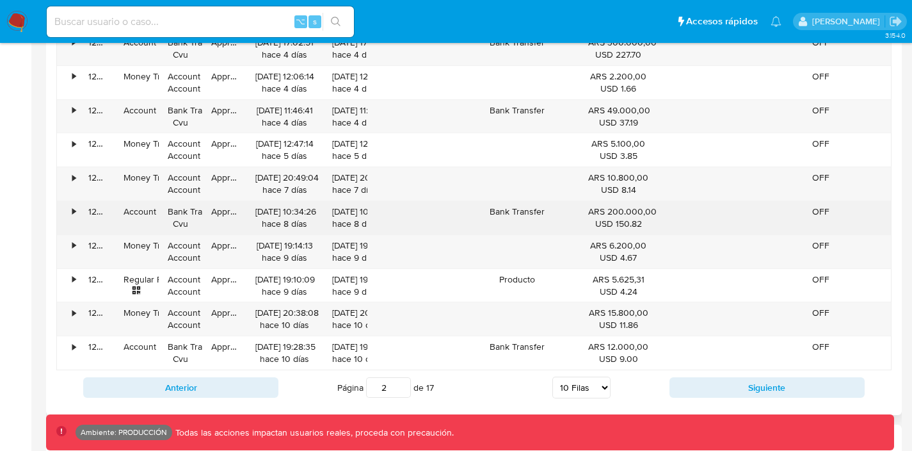
scroll to position [1362, 0]
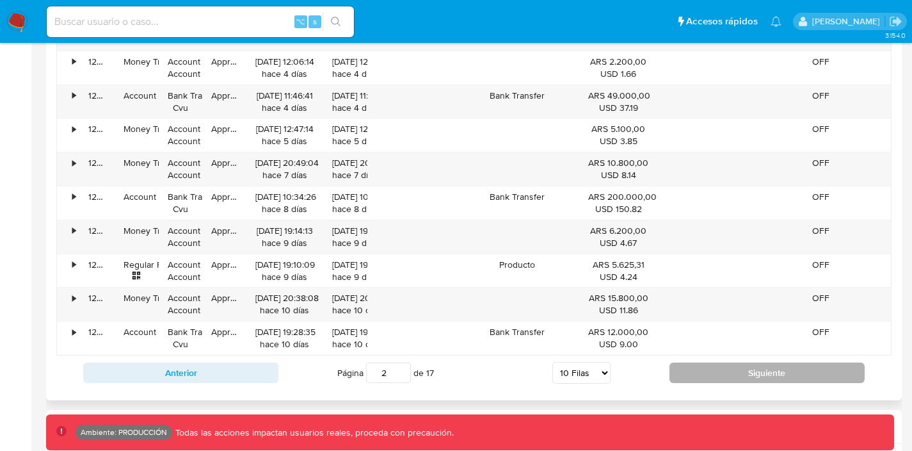
click at [699, 376] on button "Siguiente" at bounding box center [767, 372] width 195 height 20
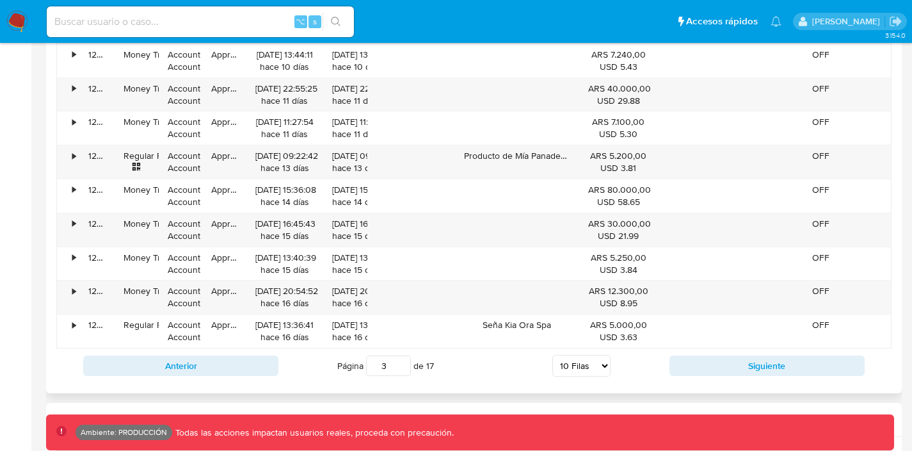
scroll to position [1372, 0]
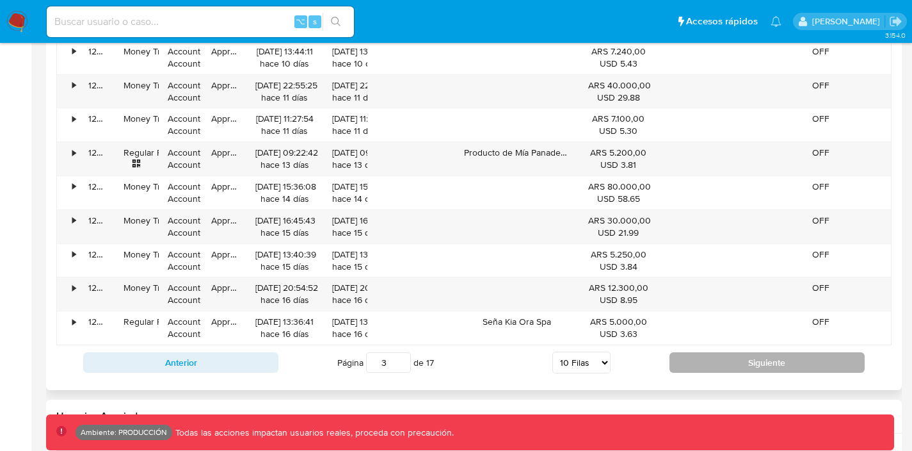
click at [685, 357] on button "Siguiente" at bounding box center [767, 362] width 195 height 20
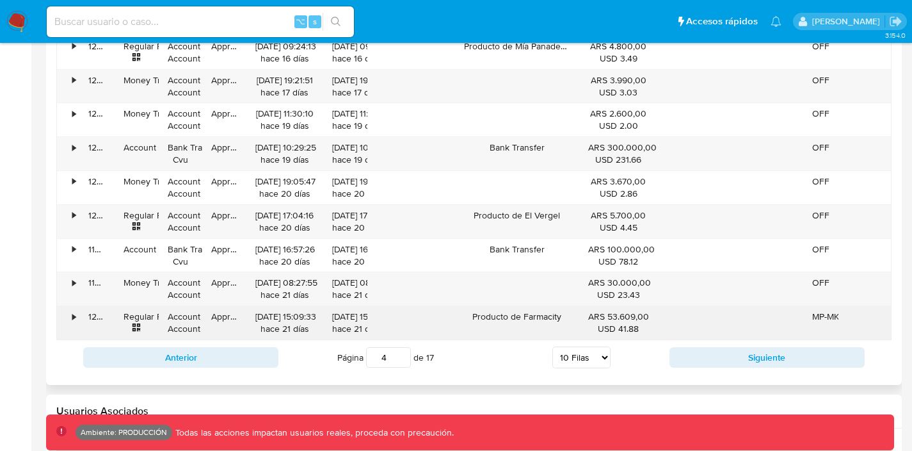
scroll to position [1378, 0]
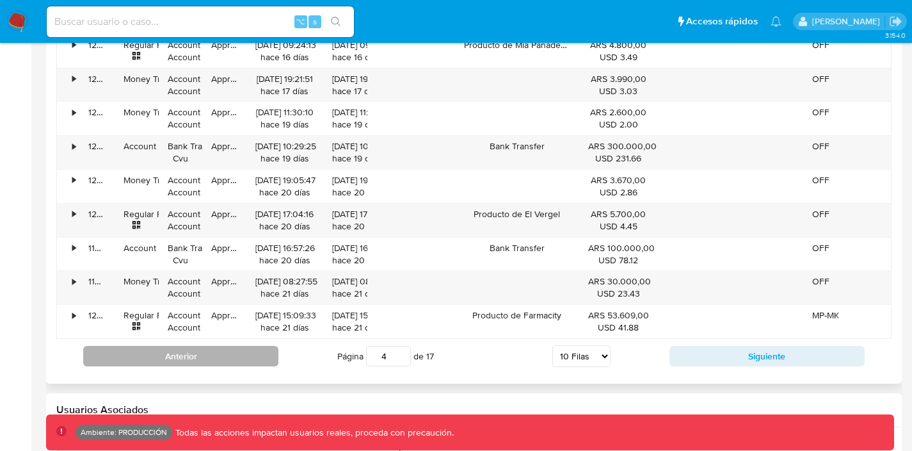
click at [204, 355] on button "Anterior" at bounding box center [180, 356] width 195 height 20
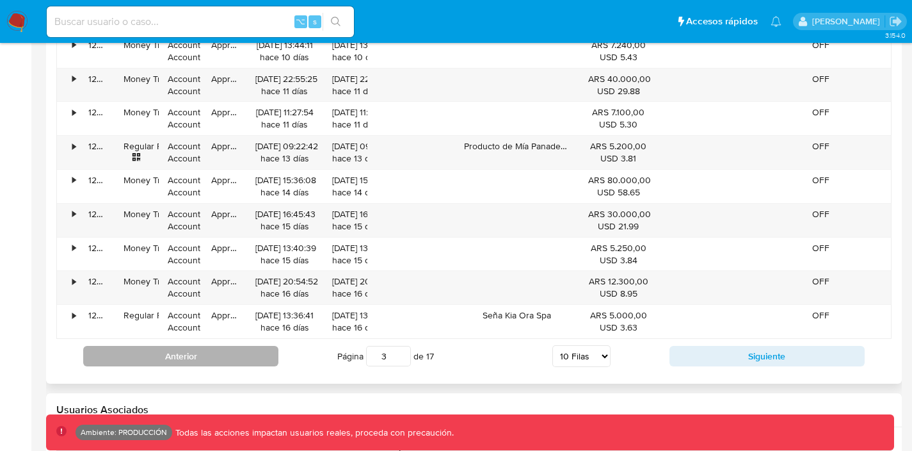
click at [211, 353] on button "Anterior" at bounding box center [180, 356] width 195 height 20
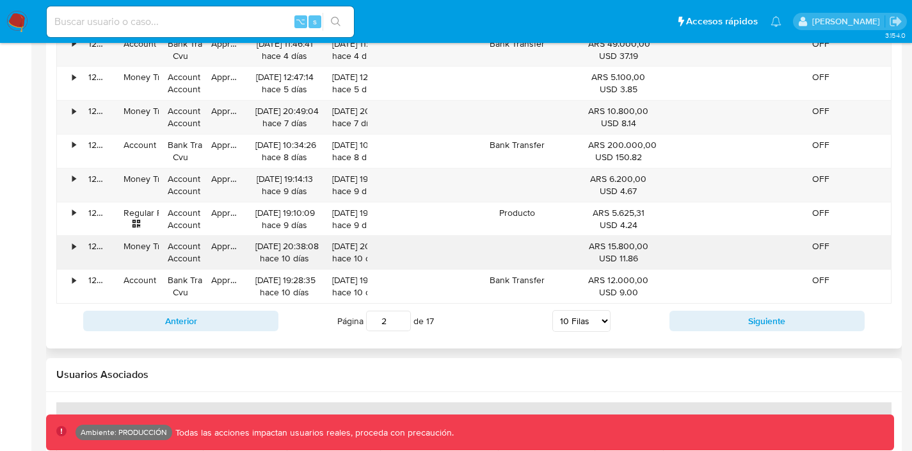
scroll to position [1419, 0]
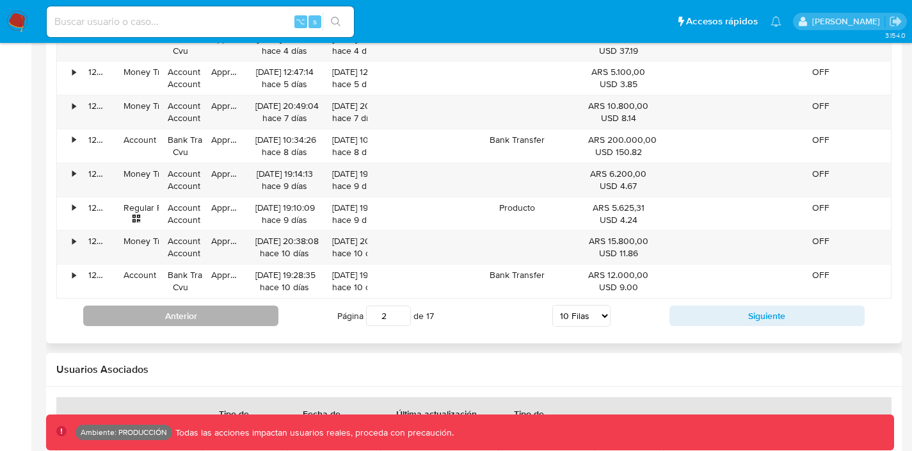
click at [210, 308] on button "Anterior" at bounding box center [180, 315] width 195 height 20
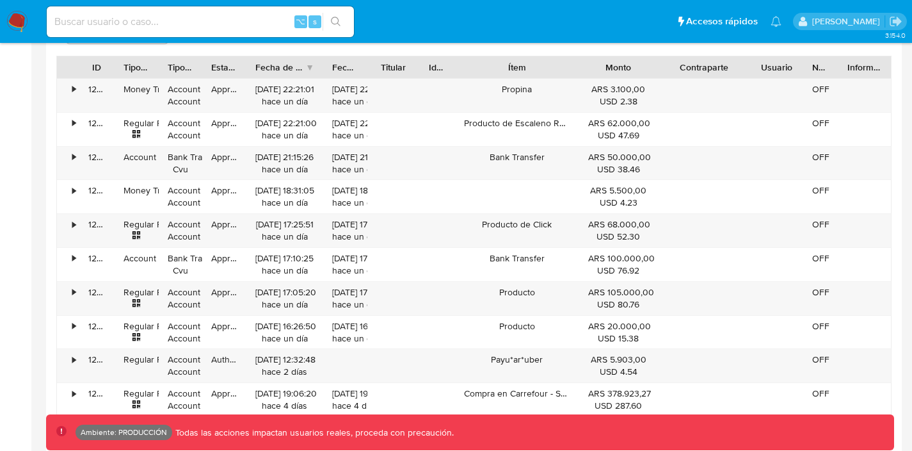
scroll to position [1304, 0]
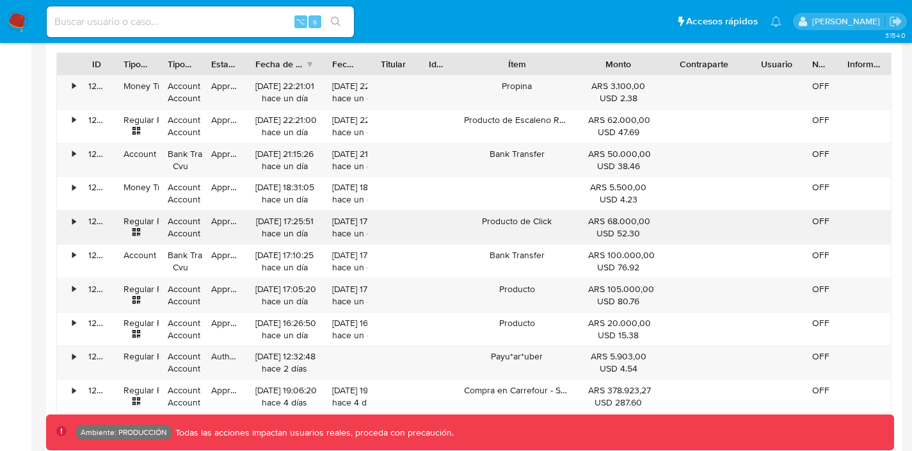
click at [72, 219] on div "•" at bounding box center [73, 221] width 3 height 12
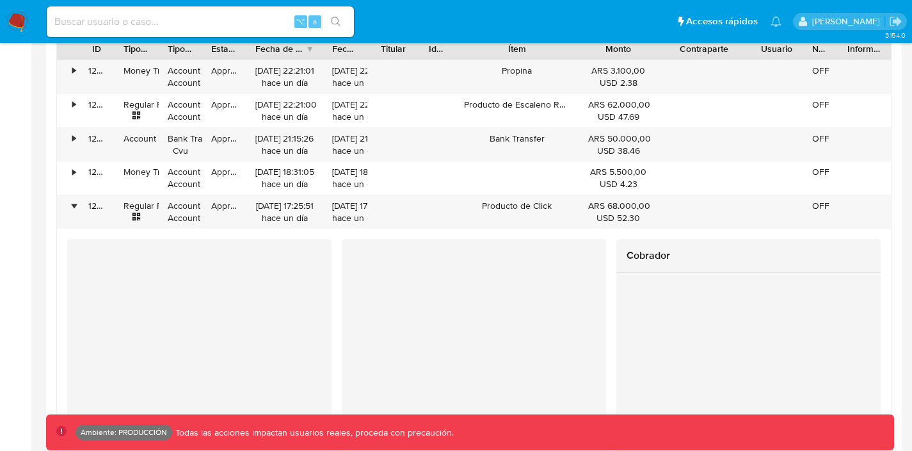
scroll to position [1295, 0]
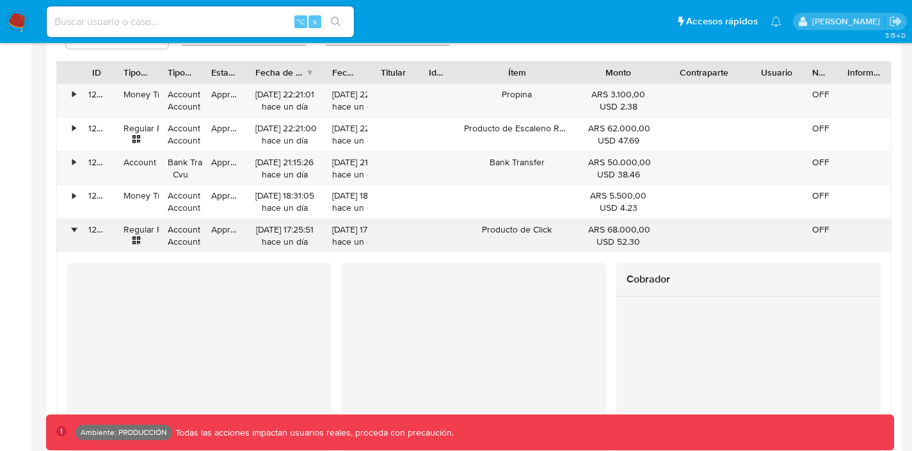
click at [72, 228] on div "•" at bounding box center [73, 229] width 3 height 12
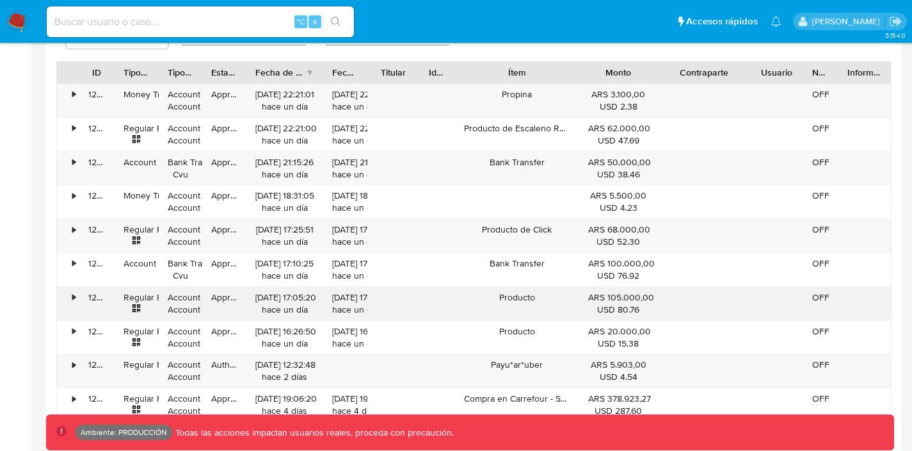
click at [74, 298] on div "•" at bounding box center [73, 297] width 3 height 12
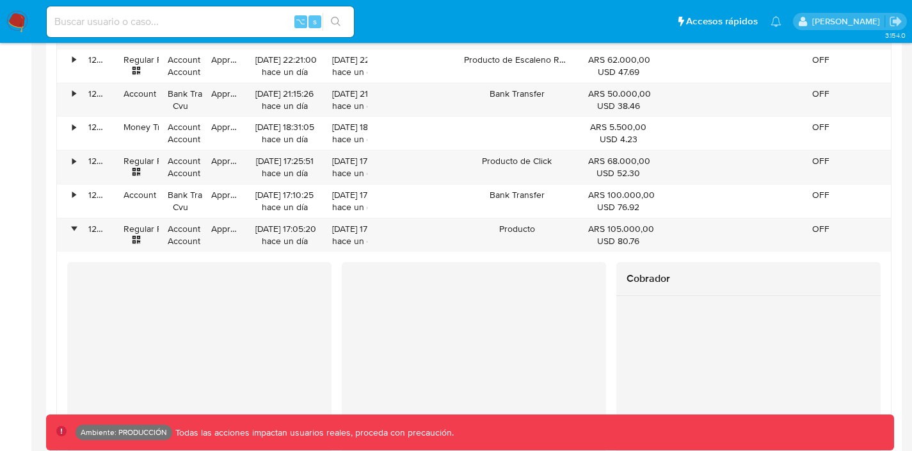
scroll to position [1345, 0]
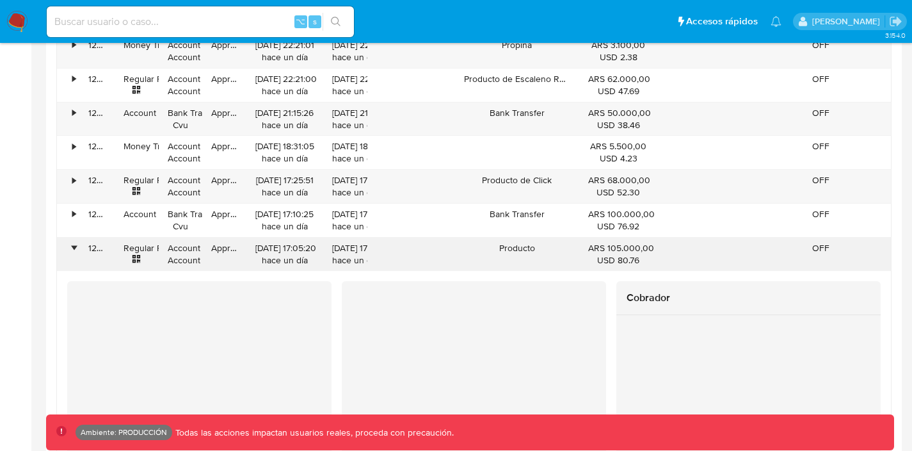
click at [70, 248] on div "•" at bounding box center [68, 254] width 22 height 33
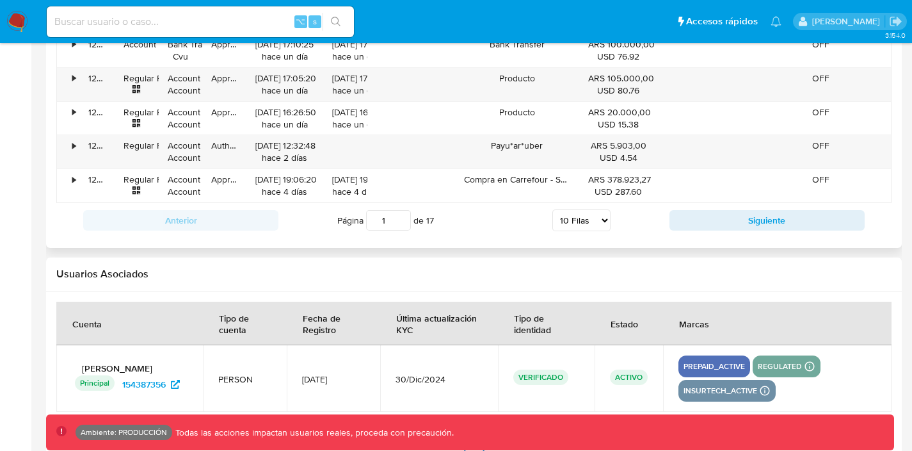
scroll to position [1512, 0]
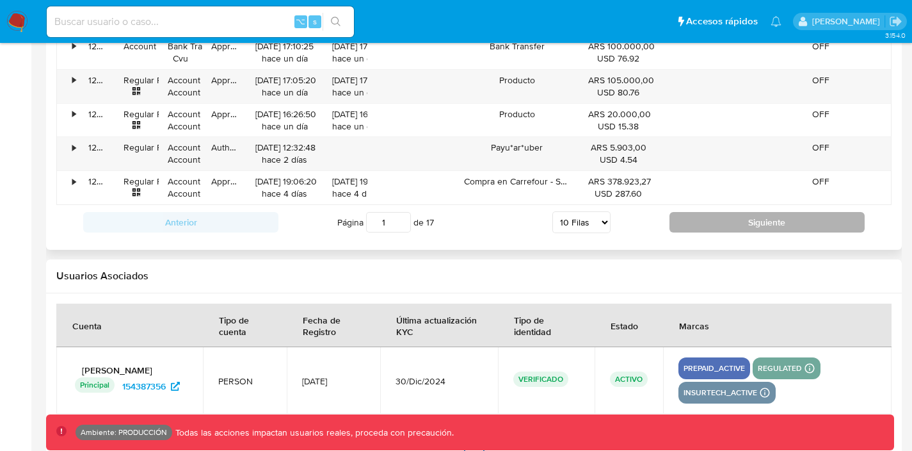
click at [701, 218] on button "Siguiente" at bounding box center [767, 222] width 195 height 20
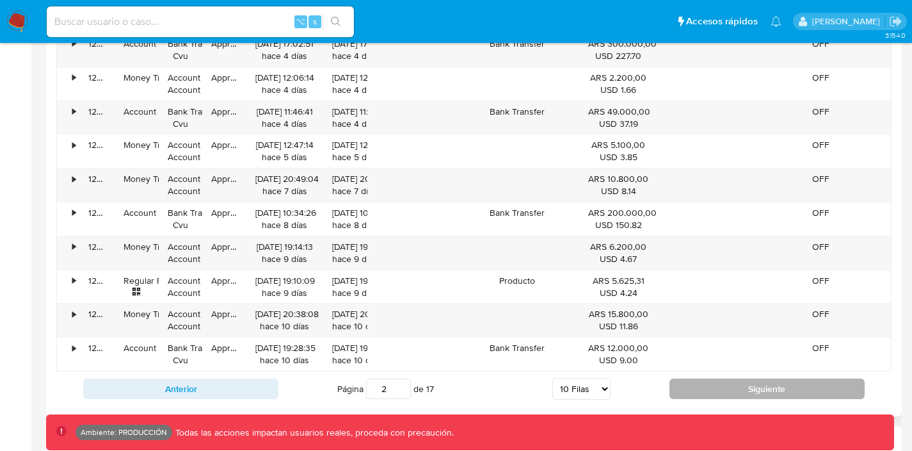
scroll to position [1456, 0]
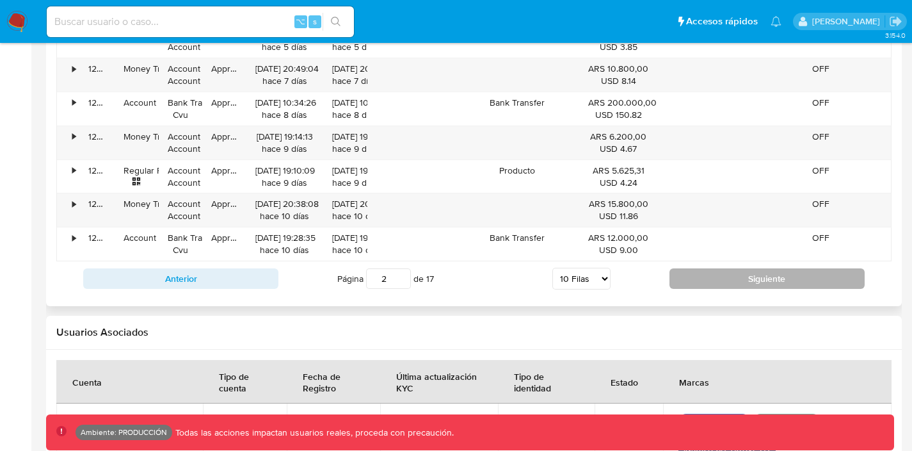
click at [710, 280] on button "Siguiente" at bounding box center [767, 278] width 195 height 20
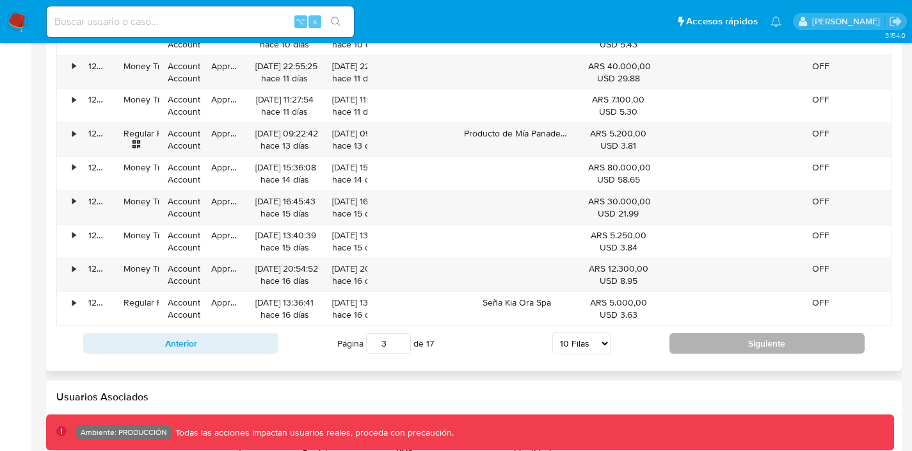
scroll to position [1484, 0]
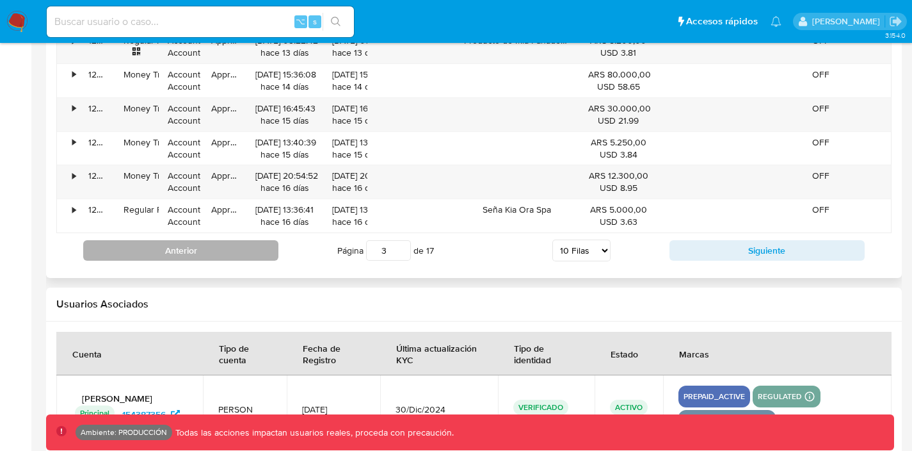
click at [256, 248] on button "Anterior" at bounding box center [180, 250] width 195 height 20
click at [257, 248] on button "Anterior" at bounding box center [180, 250] width 195 height 20
type input "1"
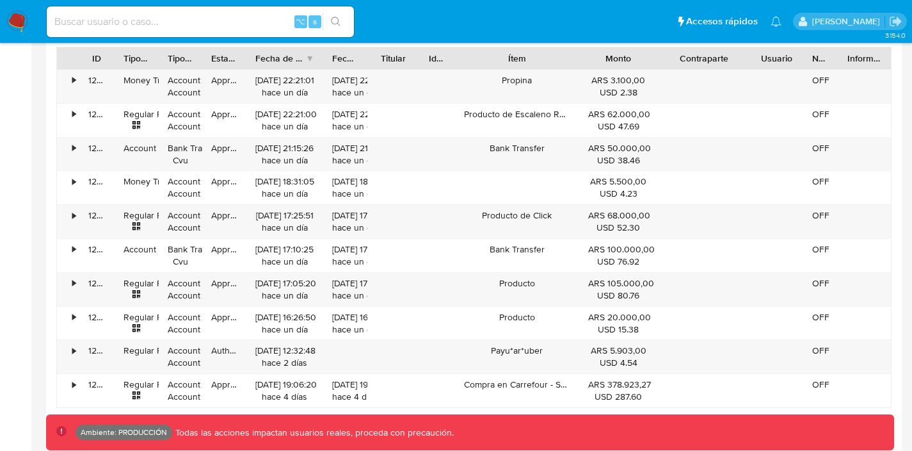
scroll to position [1309, 0]
click at [76, 349] on div "•" at bounding box center [73, 351] width 3 height 12
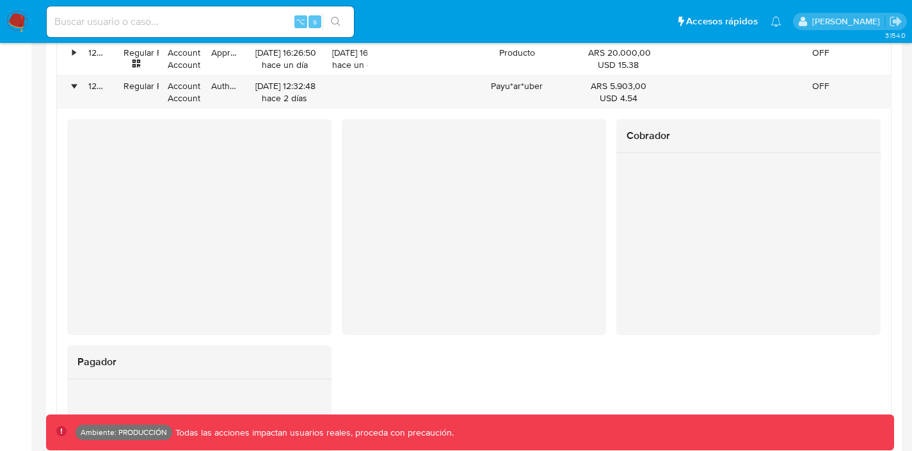
scroll to position [1525, 0]
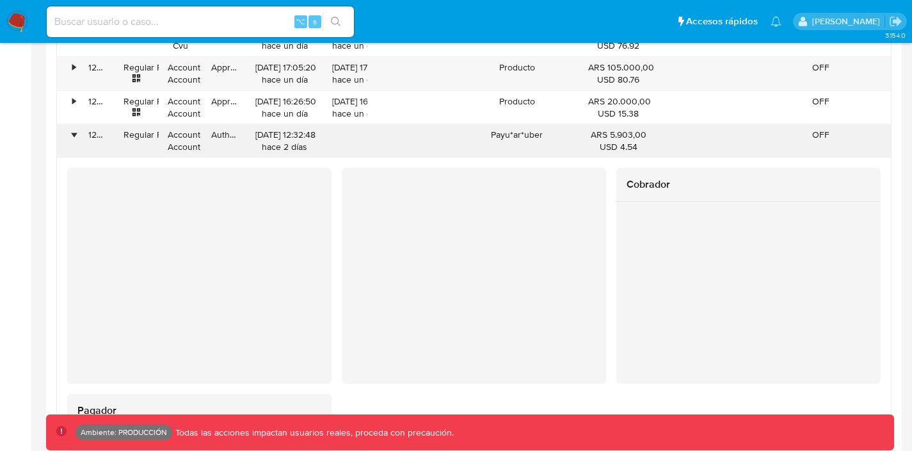
click at [77, 136] on div "•" at bounding box center [68, 140] width 22 height 33
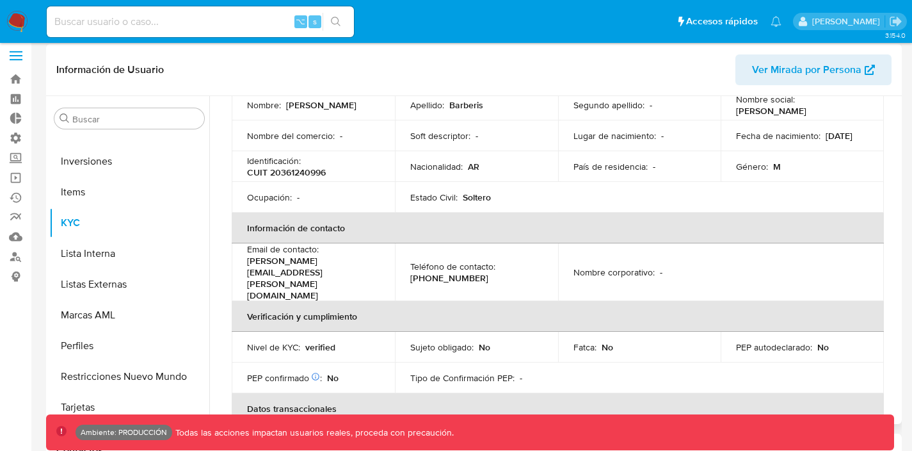
scroll to position [0, 0]
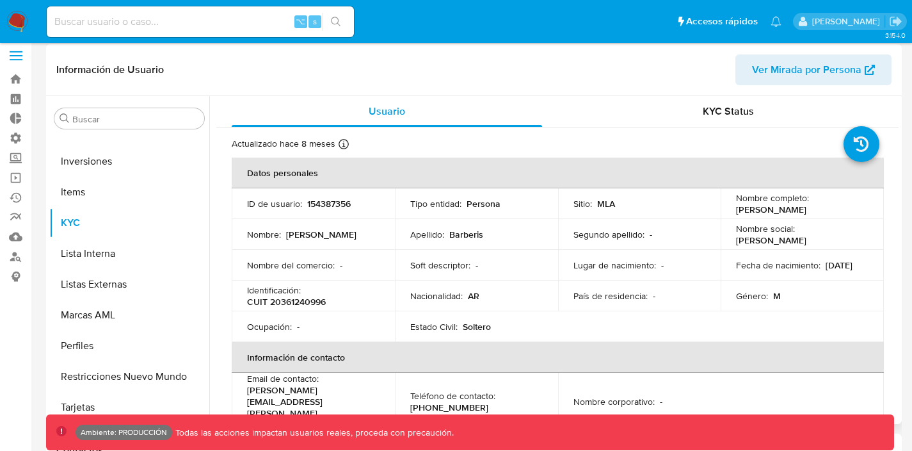
click at [309, 298] on p "CUIT 20361240996" at bounding box center [286, 302] width 79 height 12
copy p "20361240996"
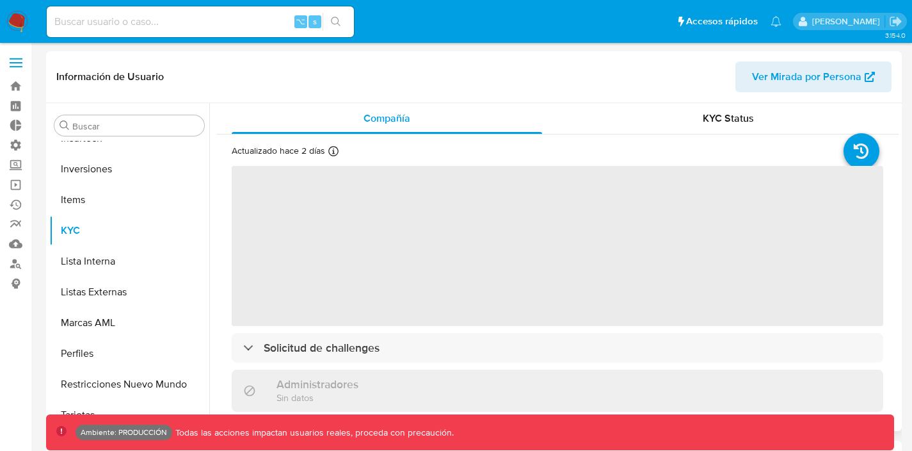
scroll to position [602, 0]
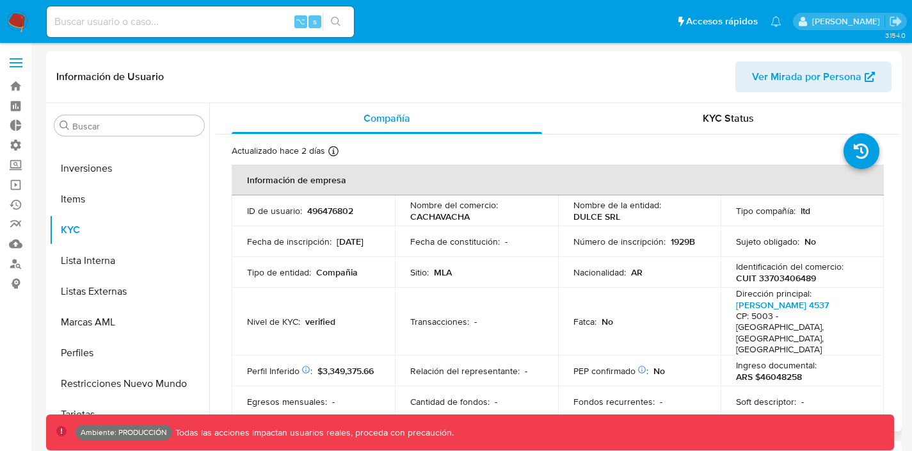
select select "10"
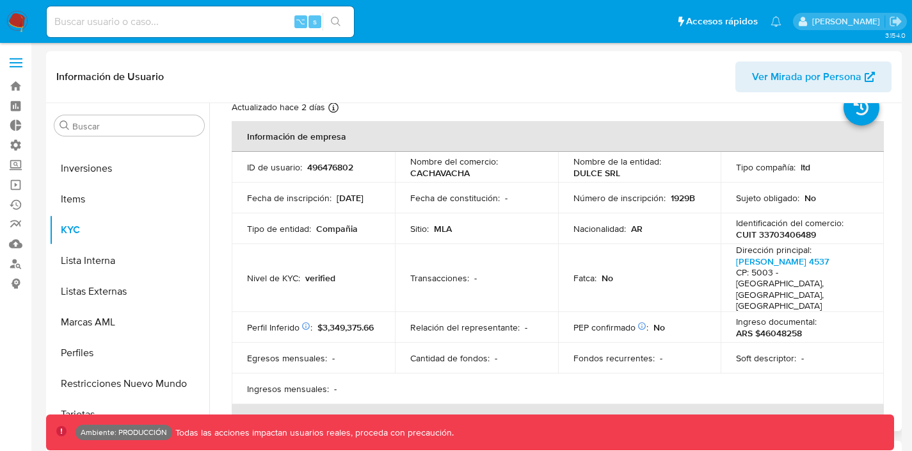
scroll to position [42, 0]
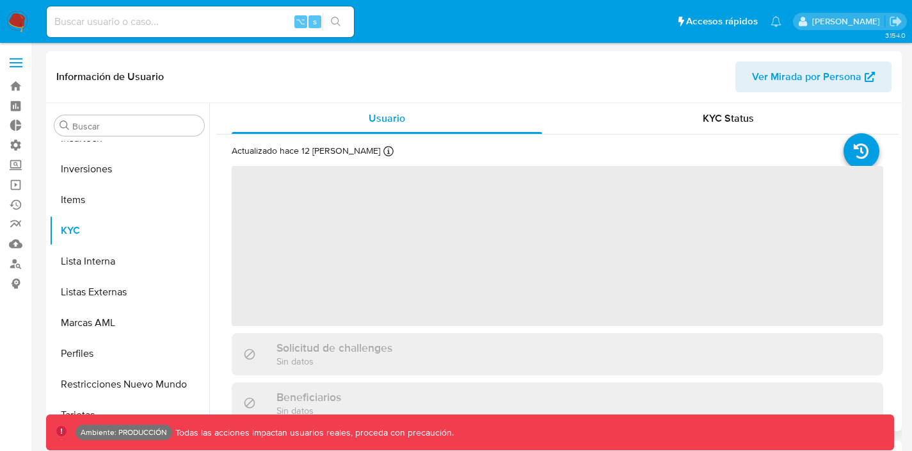
scroll to position [602, 0]
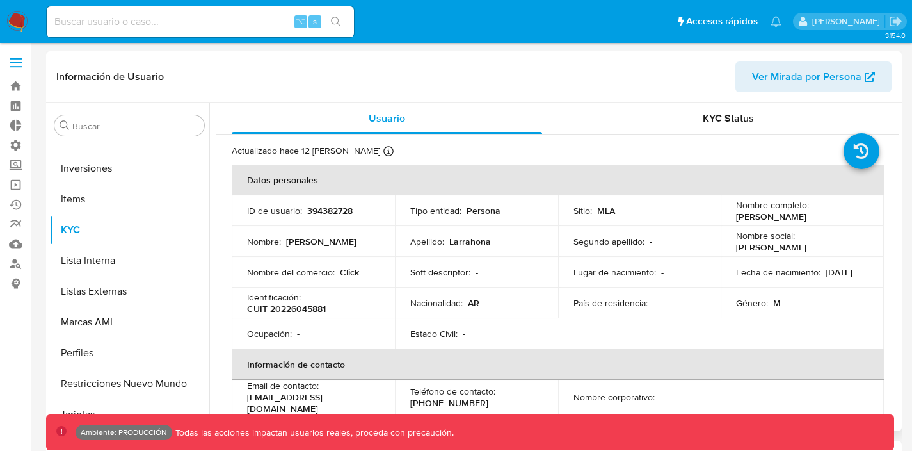
select select "10"
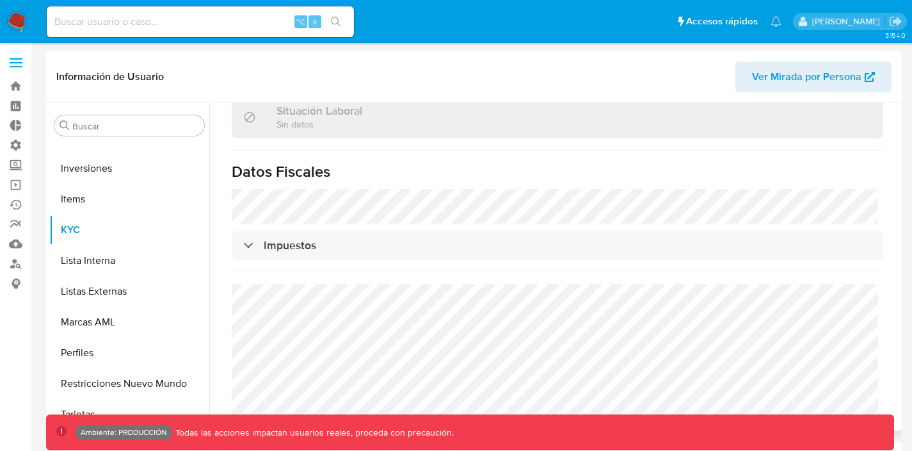
scroll to position [688, 0]
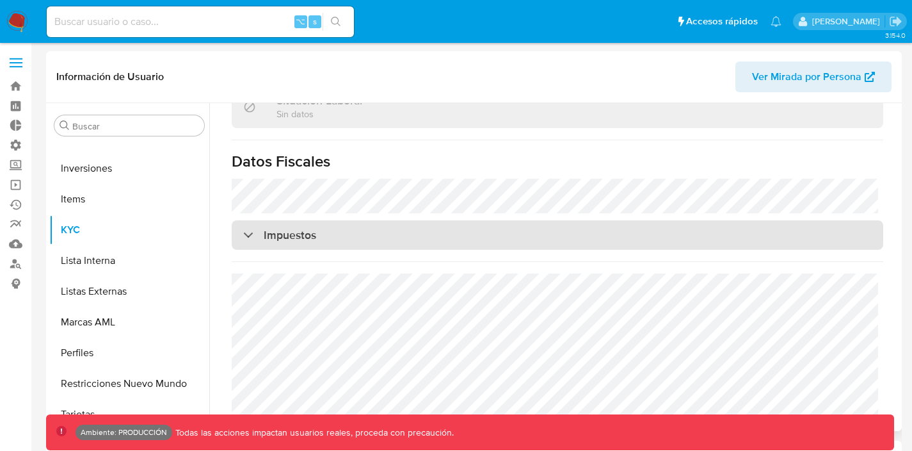
click at [533, 224] on div "Impuestos" at bounding box center [558, 234] width 652 height 29
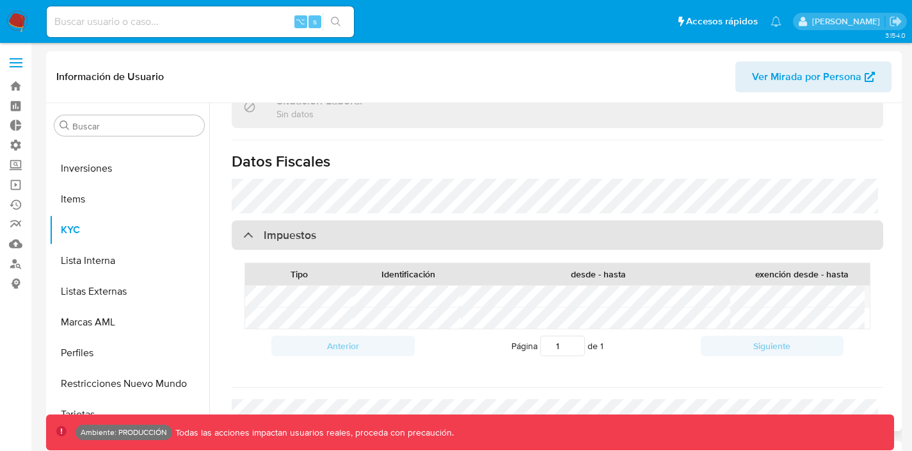
click at [533, 224] on div "Impuestos" at bounding box center [558, 234] width 652 height 29
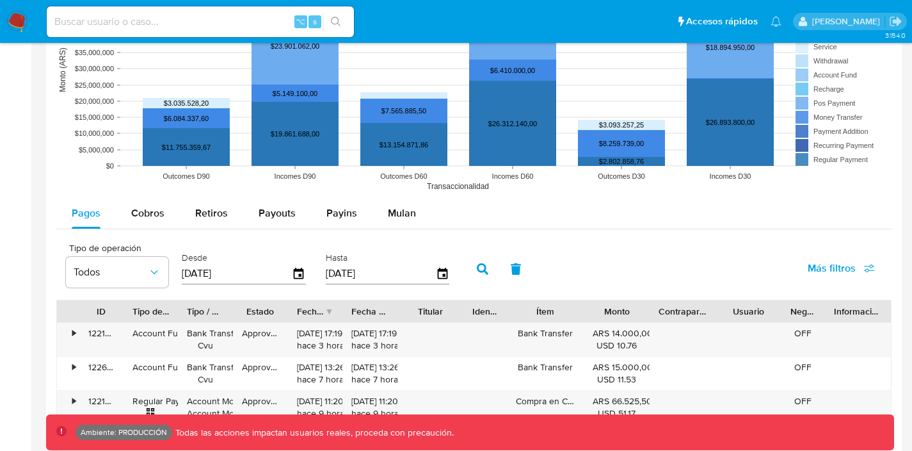
scroll to position [1148, 0]
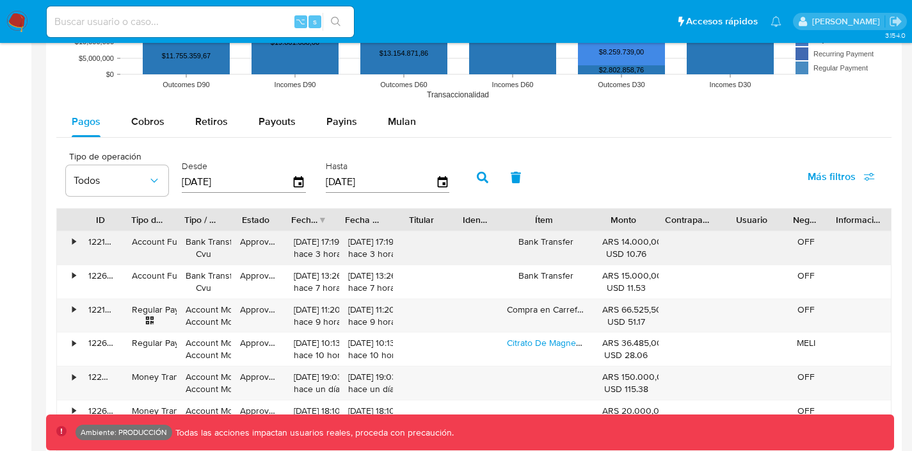
drag, startPoint x: 595, startPoint y: 223, endPoint x: 590, endPoint y: 238, distance: 16.2
click at [590, 239] on div "ID Tipo de operación Tipo / Método Estado Fecha de creación Fecha de aprobación…" at bounding box center [474, 388] width 836 height 361
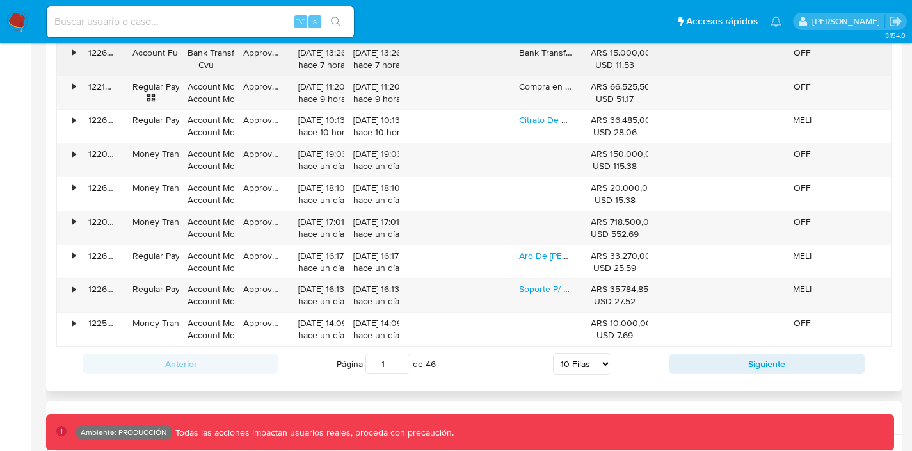
scroll to position [1370, 0]
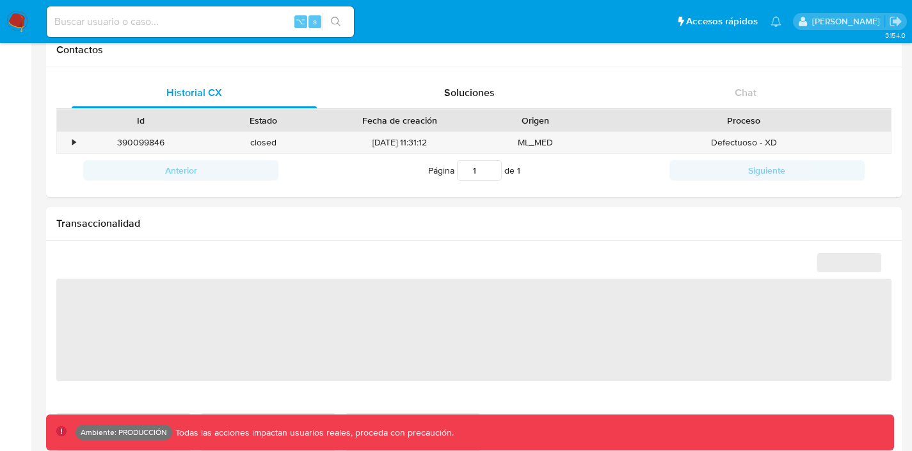
scroll to position [686, 0]
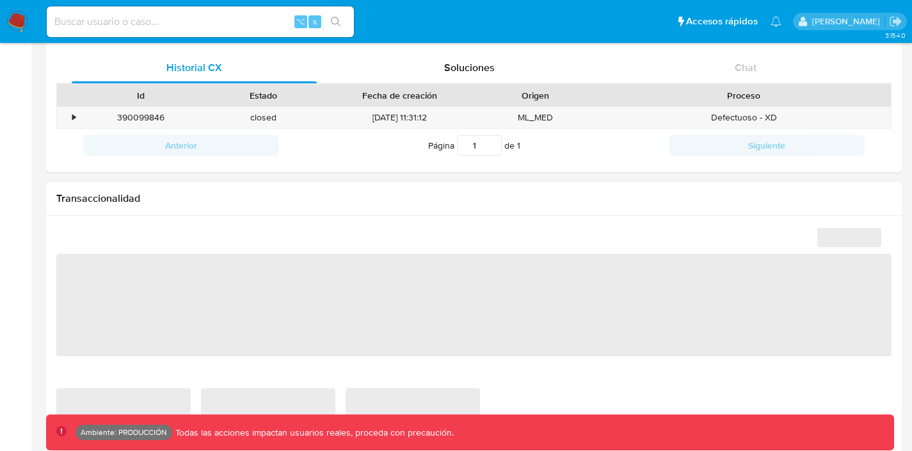
select select "10"
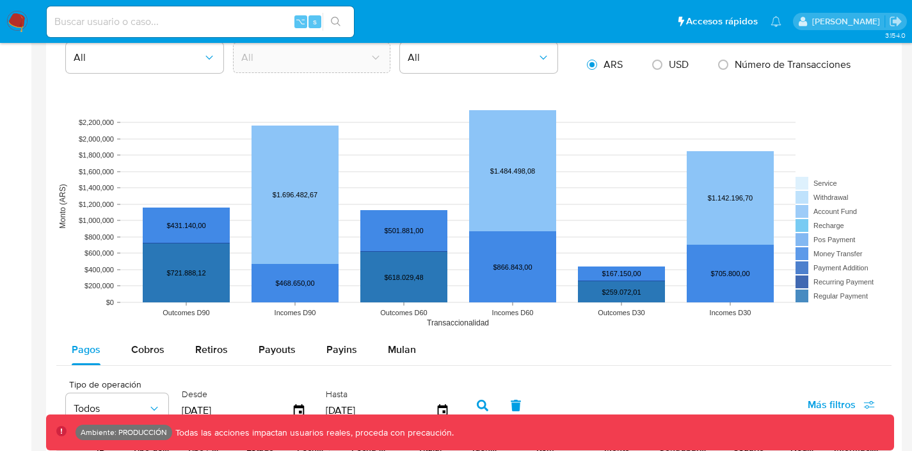
scroll to position [860, 0]
